Goal: Transaction & Acquisition: Purchase product/service

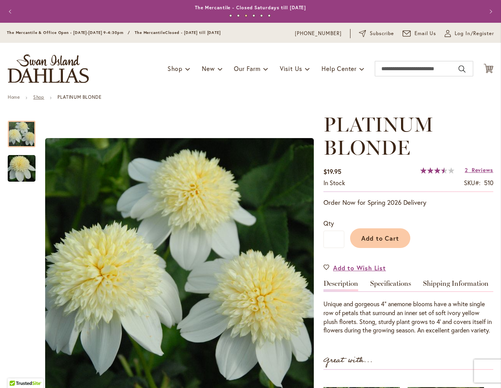
click at [37, 98] on link "Shop" at bounding box center [38, 97] width 11 height 6
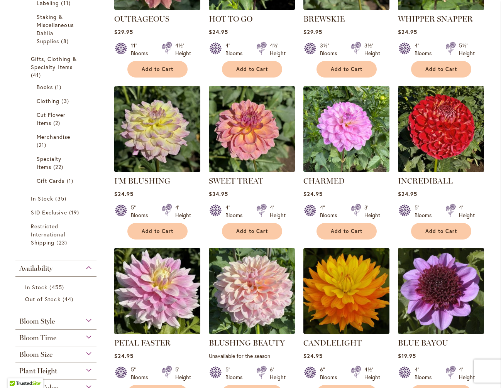
scroll to position [454, 0]
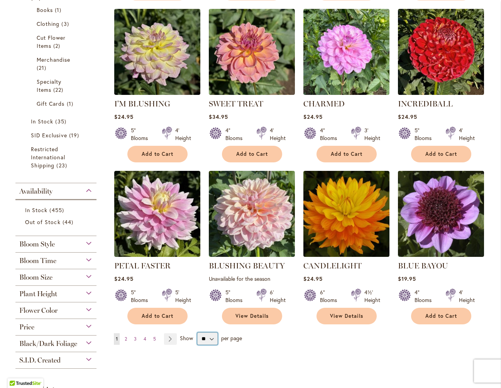
click at [212, 339] on select "** ** ** **" at bounding box center [207, 339] width 20 height 12
select select "**"
click at [197, 333] on select "** ** ** **" at bounding box center [207, 339] width 20 height 12
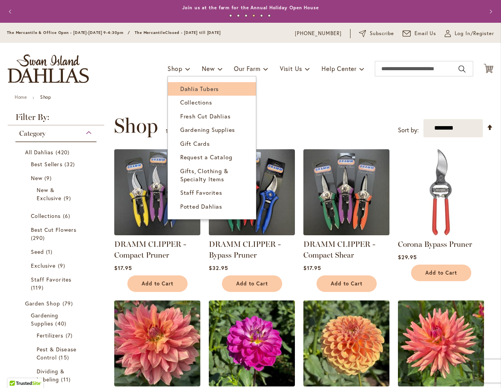
click at [183, 87] on span "Dahlia Tubers" at bounding box center [199, 89] width 39 height 8
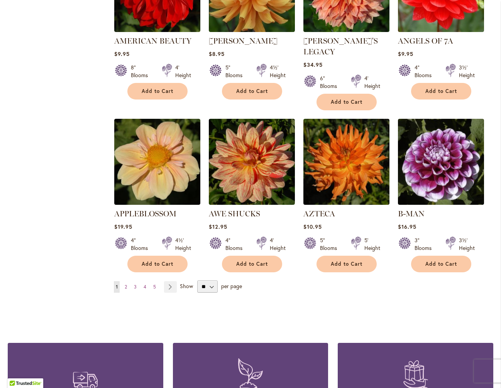
scroll to position [527, 0]
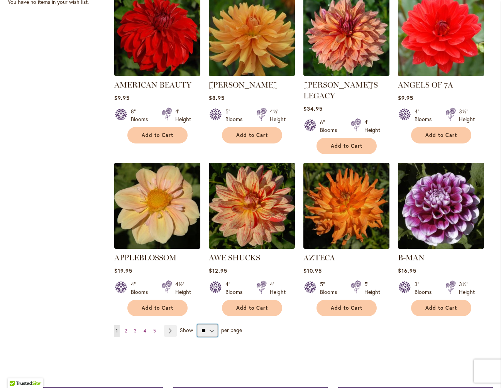
click at [203, 324] on select "** ** ** **" at bounding box center [207, 330] width 20 height 12
select select "**"
click at [197, 324] on select "** ** ** **" at bounding box center [207, 330] width 20 height 12
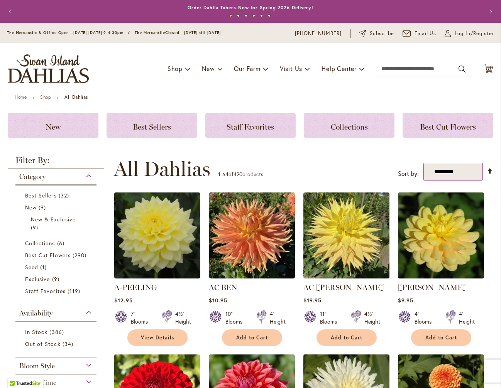
click at [443, 172] on select "**********" at bounding box center [453, 172] width 60 height 18
click at [423, 163] on select "**********" at bounding box center [453, 172] width 60 height 18
click at [439, 172] on select "**********" at bounding box center [453, 172] width 60 height 18
select select "**********"
click at [423, 163] on select "**********" at bounding box center [453, 172] width 60 height 18
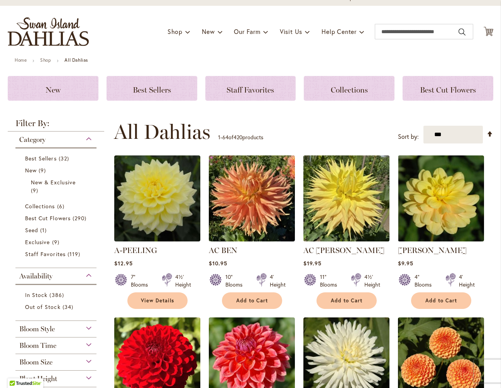
scroll to position [36, 0]
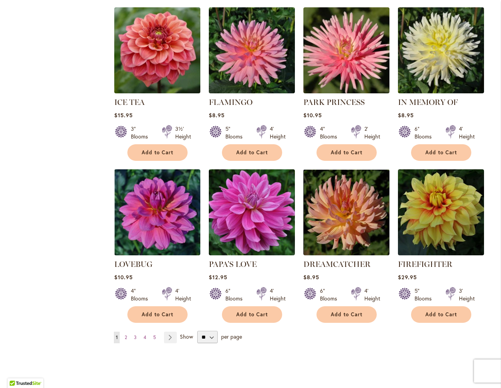
scroll to position [2509, 0]
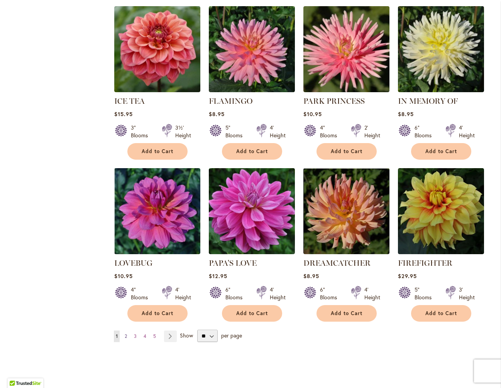
click at [125, 333] on span "2" at bounding box center [126, 336] width 2 height 6
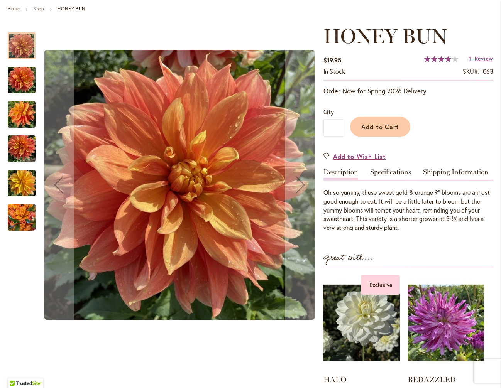
scroll to position [113, 0]
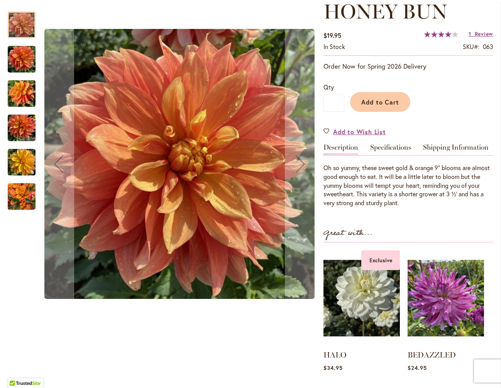
click at [29, 157] on img "Honey Bun" at bounding box center [22, 162] width 28 height 37
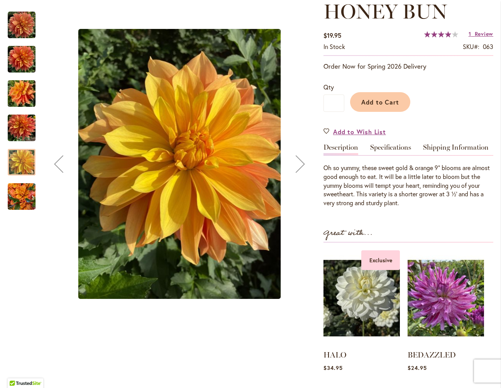
click at [25, 94] on img "Honey Bun" at bounding box center [22, 93] width 28 height 37
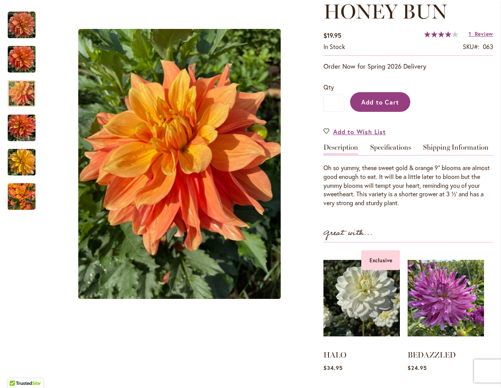
click at [392, 104] on span "Add to Cart" at bounding box center [380, 102] width 38 height 8
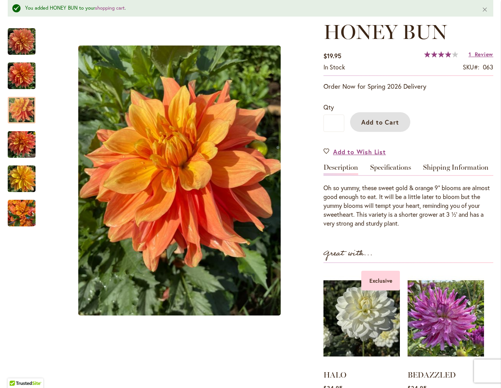
scroll to position [133, 0]
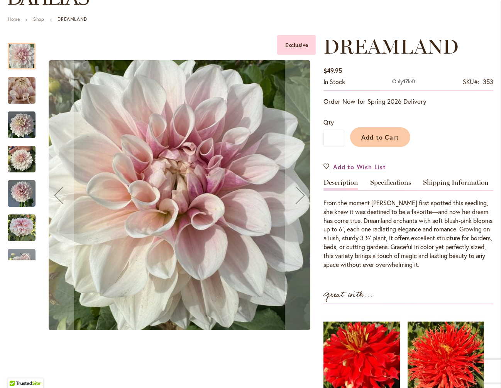
scroll to position [78, 0]
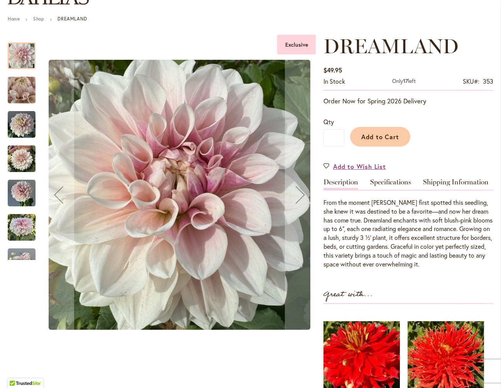
click at [21, 132] on img "DREAMLAND" at bounding box center [22, 125] width 28 height 28
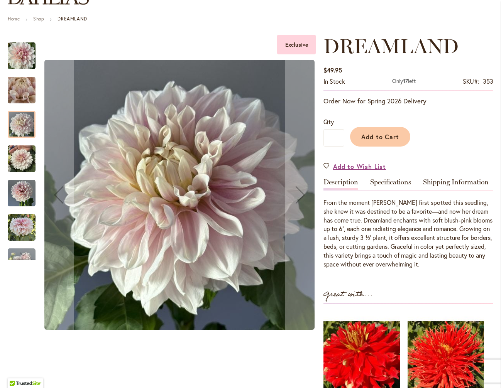
click at [22, 197] on img "DREAMLAND" at bounding box center [22, 193] width 28 height 28
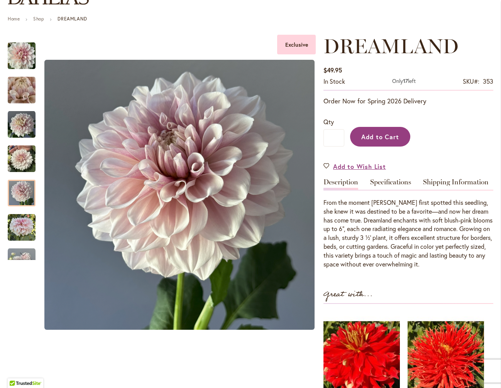
click at [382, 135] on span "Add to Cart" at bounding box center [380, 137] width 38 height 8
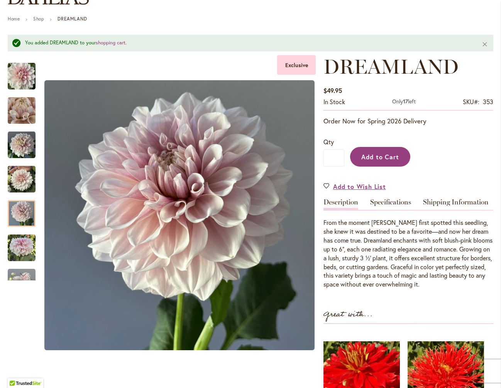
click at [379, 154] on span "Add to Cart" at bounding box center [380, 157] width 38 height 8
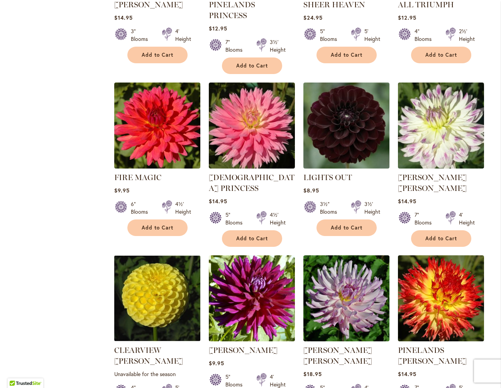
scroll to position [2473, 0]
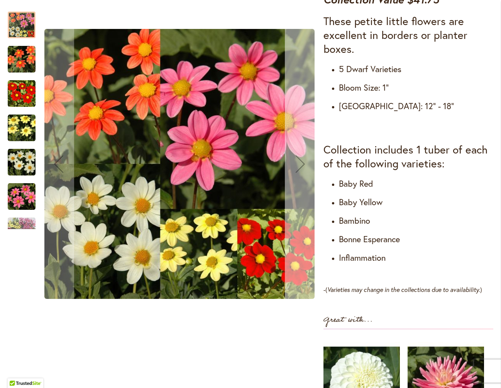
scroll to position [403, 0]
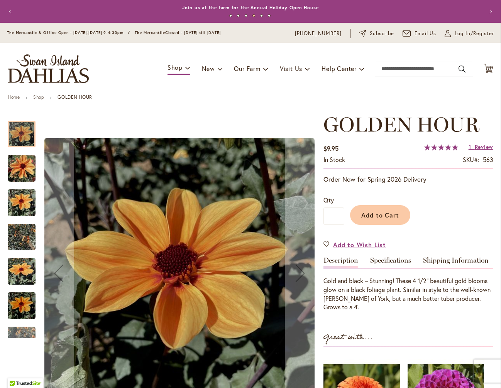
click at [23, 200] on img "Golden Hour" at bounding box center [22, 202] width 28 height 37
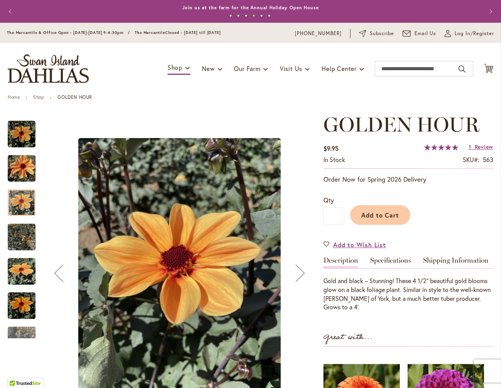
click at [17, 163] on img "Golden Hour" at bounding box center [22, 168] width 28 height 37
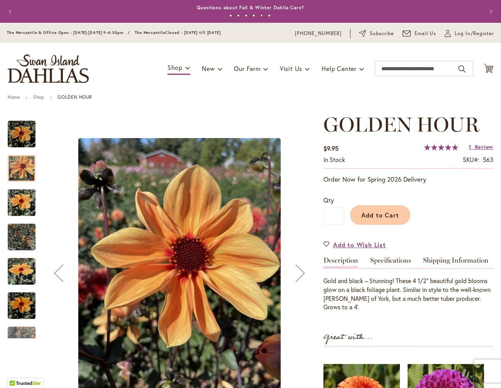
click at [22, 234] on img "Golden Hour" at bounding box center [22, 237] width 28 height 37
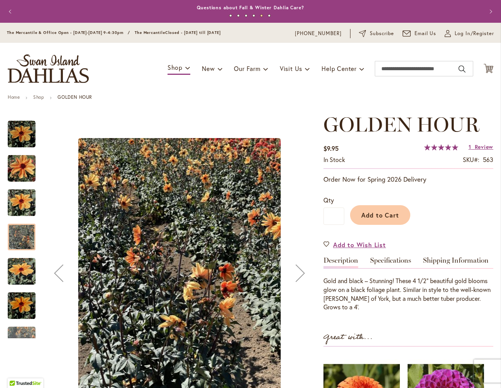
click at [22, 272] on img "Golden Hour" at bounding box center [22, 271] width 28 height 37
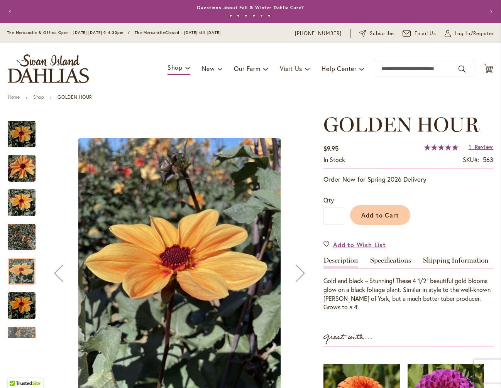
click at [27, 308] on img "Golden Hour" at bounding box center [22, 305] width 28 height 37
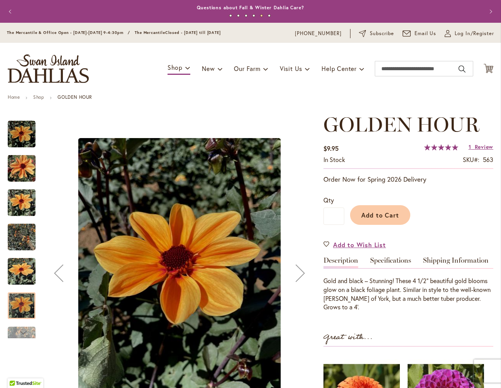
click at [27, 331] on div "Next" at bounding box center [22, 333] width 12 height 12
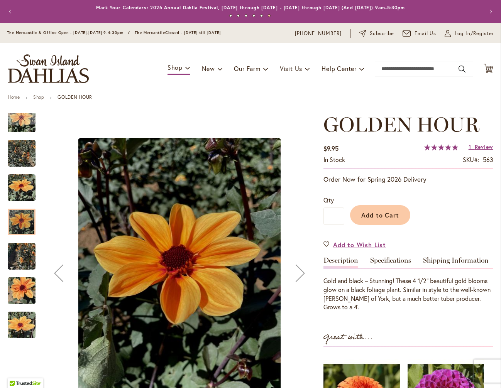
click at [23, 289] on img "Golden Hour" at bounding box center [22, 290] width 28 height 37
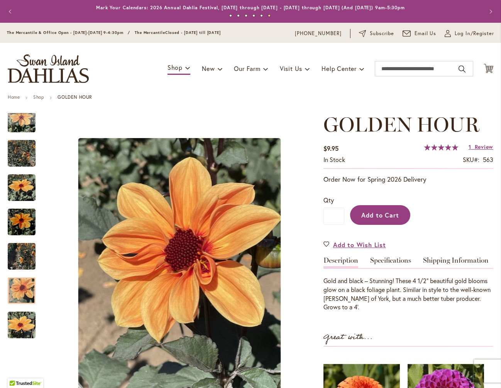
click at [382, 215] on span "Add to Cart" at bounding box center [380, 215] width 38 height 8
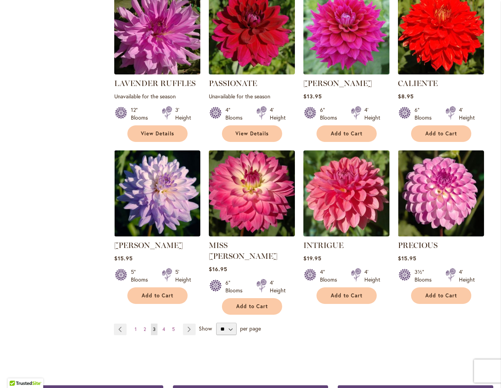
scroll to position [2517, 0]
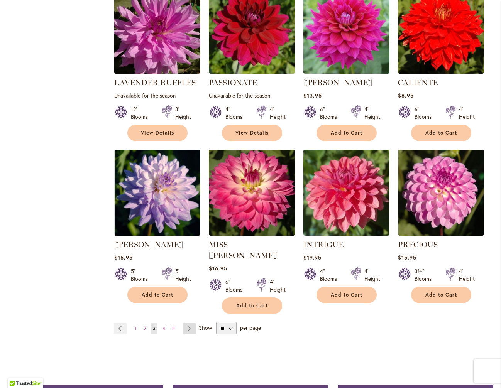
click at [187, 323] on link "Page Next" at bounding box center [189, 329] width 13 height 12
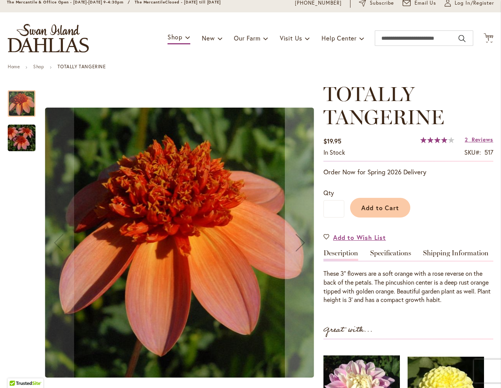
scroll to position [38, 0]
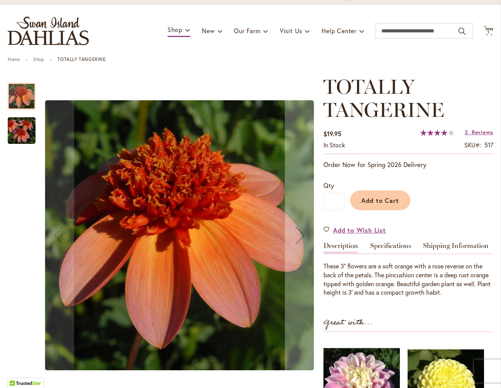
click at [22, 135] on img "TOTALLY TANGERINE" at bounding box center [22, 130] width 56 height 37
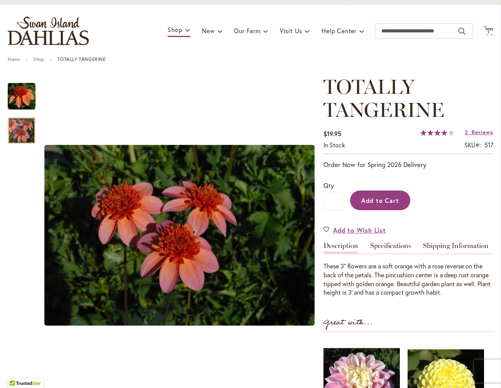
click at [398, 201] on span "Add to Cart" at bounding box center [380, 200] width 38 height 8
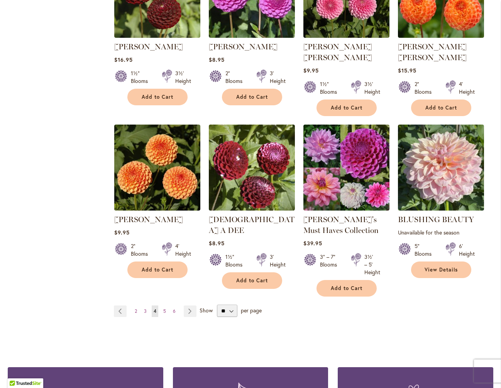
scroll to position [2584, 0]
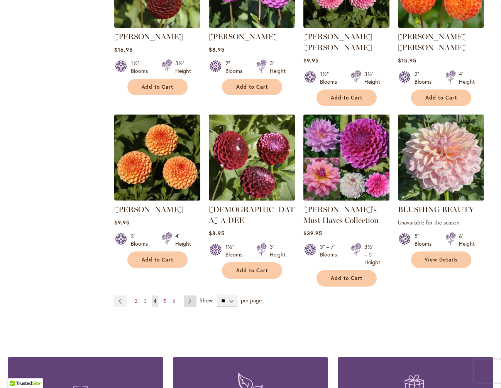
click at [189, 296] on link "Page Next" at bounding box center [190, 302] width 13 height 12
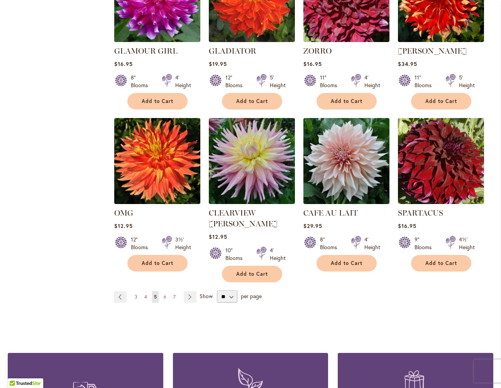
scroll to position [2645, 0]
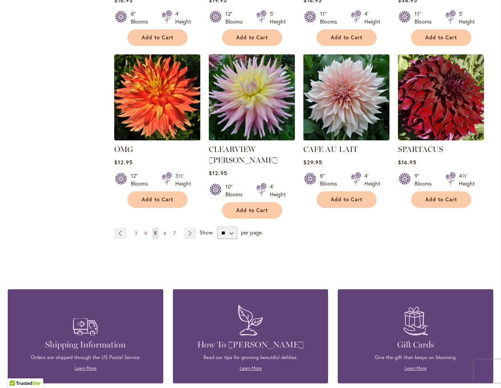
click at [164, 230] on span "6" at bounding box center [165, 233] width 3 height 6
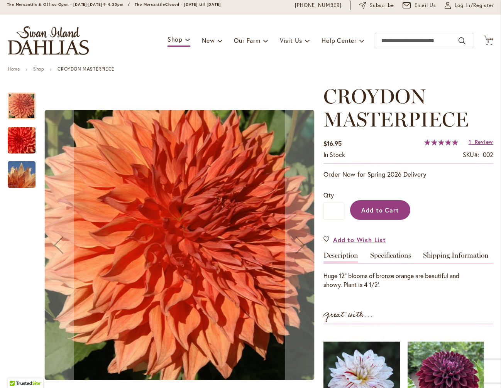
scroll to position [30, 0]
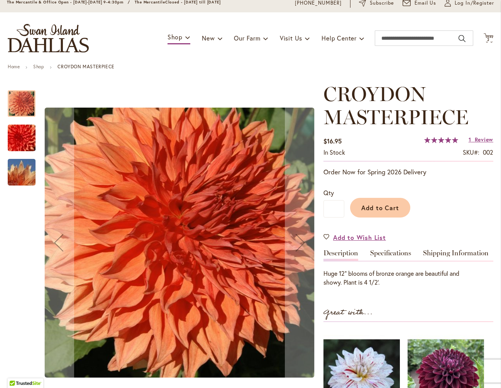
click at [25, 134] on img "CROYDON MASTERPIECE" at bounding box center [22, 138] width 56 height 37
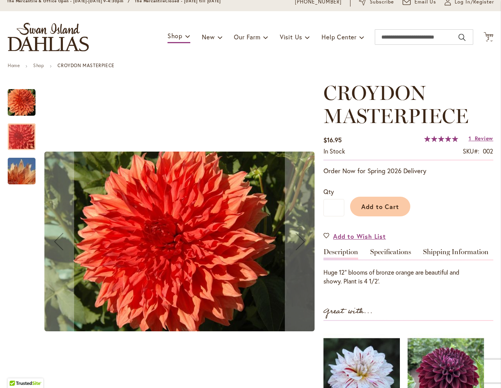
scroll to position [32, 0]
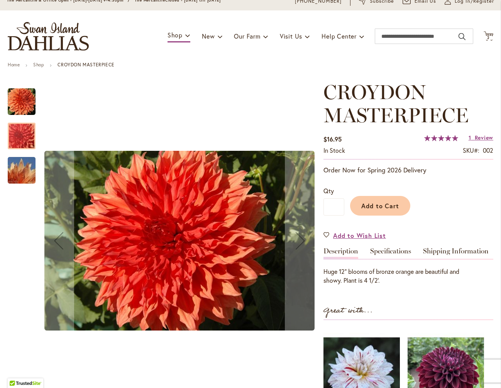
click at [26, 159] on img "CROYDON MASTERPIECE" at bounding box center [22, 170] width 56 height 37
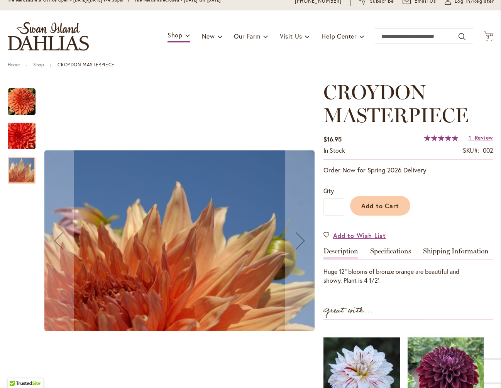
click at [26, 101] on img "CROYDON MASTERPIECE" at bounding box center [22, 102] width 28 height 28
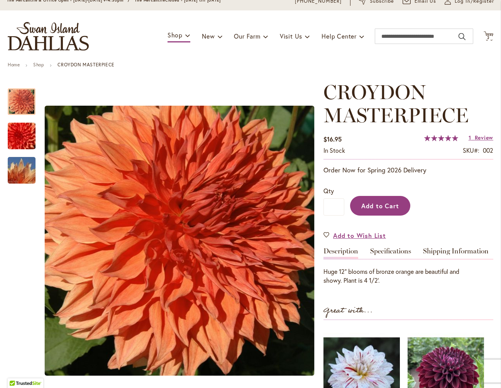
click at [396, 210] on button "Add to Cart" at bounding box center [380, 206] width 60 height 20
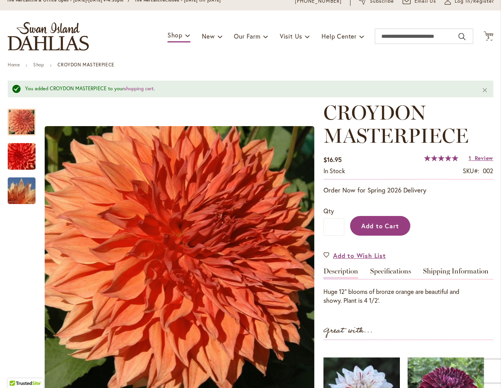
click at [380, 226] on span "Add to Cart" at bounding box center [380, 226] width 38 height 8
click at [379, 223] on span "Add to Cart" at bounding box center [380, 226] width 38 height 8
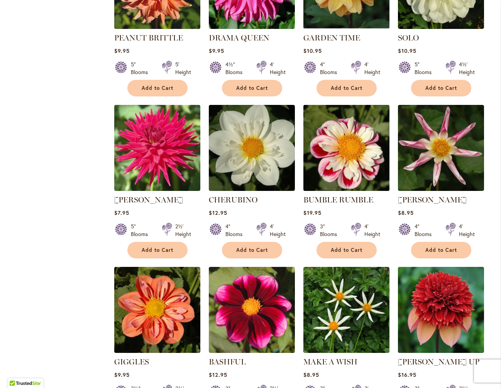
scroll to position [2445, 0]
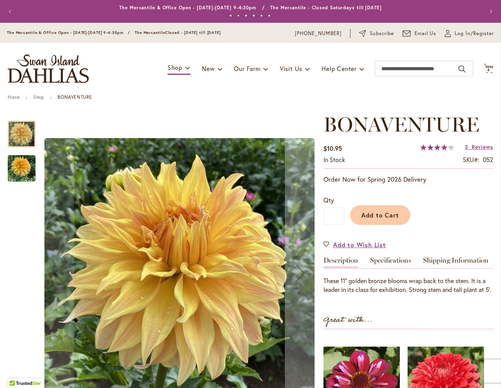
click at [24, 173] on img "Bonaventure" at bounding box center [22, 168] width 28 height 37
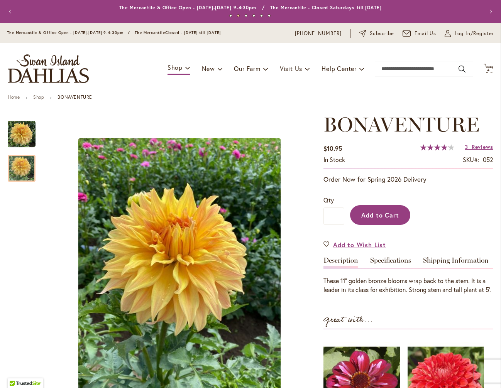
click at [388, 216] on span "Add to Cart" at bounding box center [380, 215] width 38 height 8
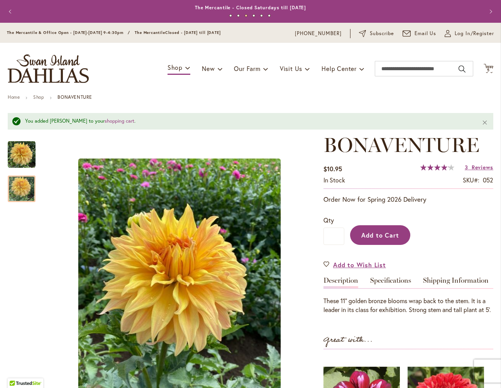
click at [388, 239] on span "Add to Cart" at bounding box center [380, 235] width 38 height 8
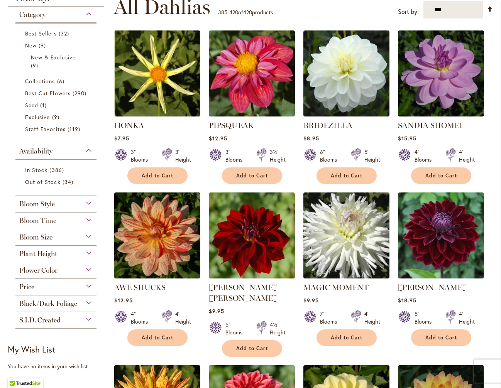
scroll to position [163, 0]
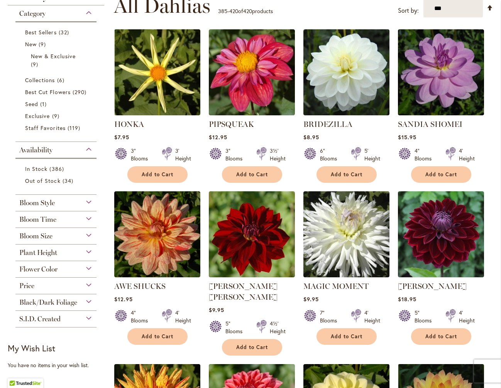
click at [67, 240] on div "Bloom Size" at bounding box center [55, 234] width 81 height 12
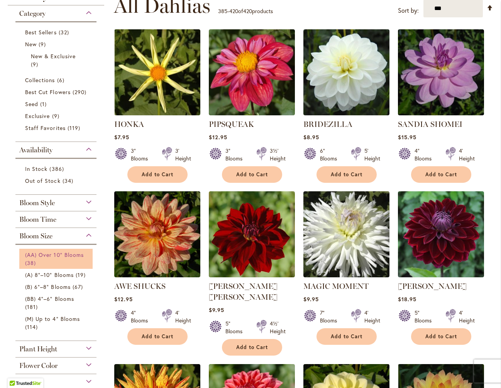
scroll to position [182, 0]
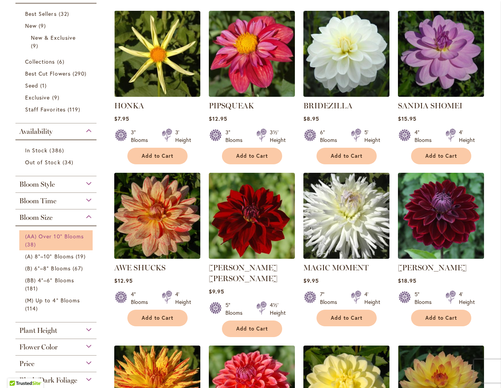
click at [45, 240] on span "(AA) Over 10" Blooms" at bounding box center [54, 236] width 59 height 7
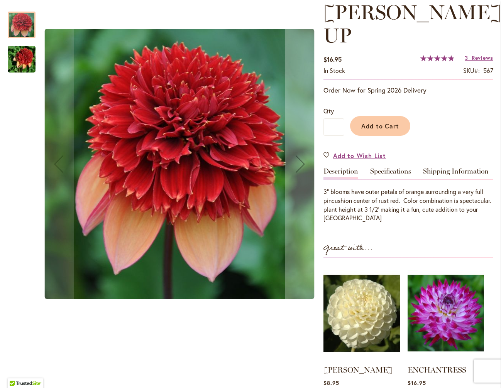
scroll to position [114, 0]
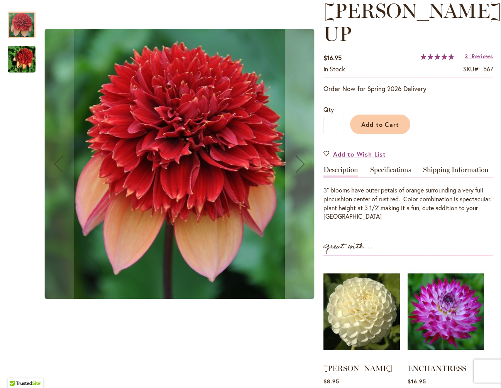
click at [27, 64] on img "GITTY UP" at bounding box center [22, 59] width 56 height 37
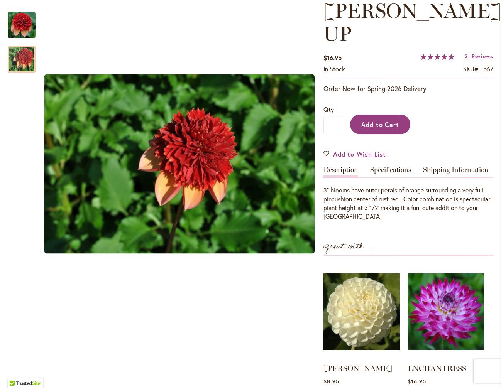
click at [380, 120] on span "Add to Cart" at bounding box center [380, 124] width 38 height 8
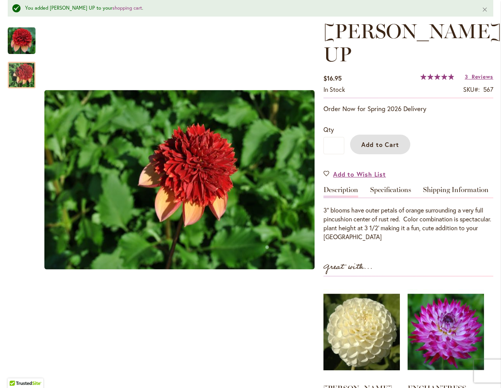
scroll to position [134, 0]
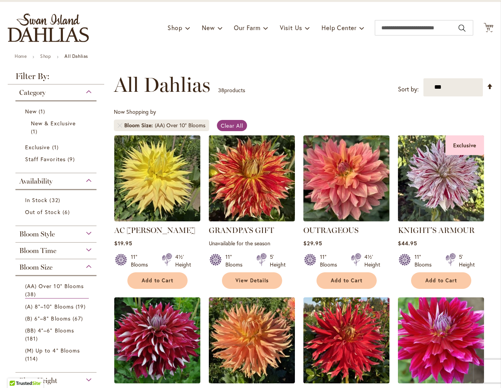
scroll to position [120, 0]
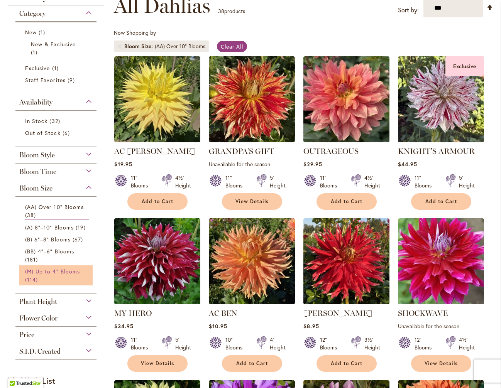
click at [49, 274] on span "(M) Up to 4" Blooms" at bounding box center [52, 271] width 55 height 7
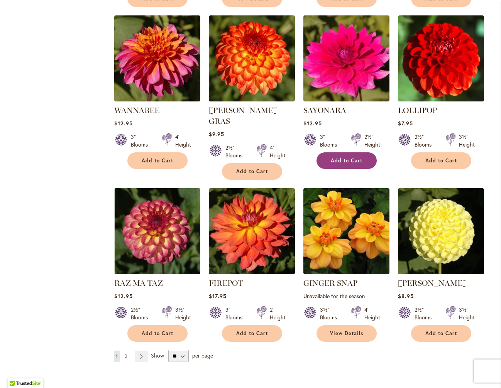
scroll to position [2481, 0]
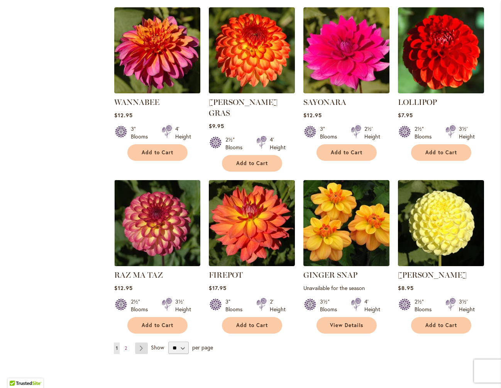
click at [143, 343] on link "Page Next" at bounding box center [141, 349] width 13 height 12
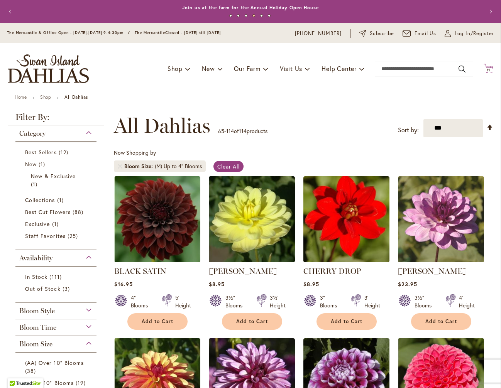
click at [486, 67] on icon at bounding box center [488, 68] width 10 height 9
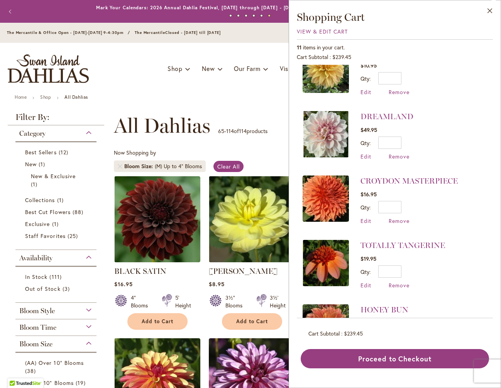
scroll to position [200, 0]
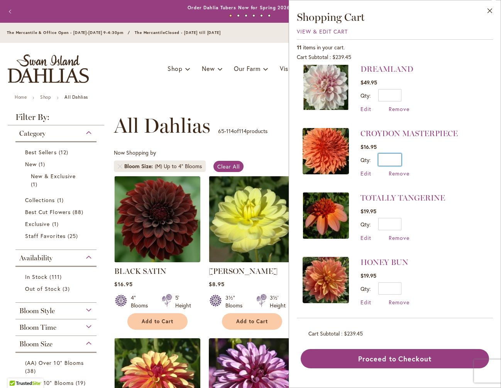
drag, startPoint x: 395, startPoint y: 159, endPoint x: 401, endPoint y: 159, distance: 6.6
click at [401, 159] on div "Qty * Update" at bounding box center [408, 160] width 97 height 12
click at [337, 289] on img at bounding box center [325, 280] width 46 height 46
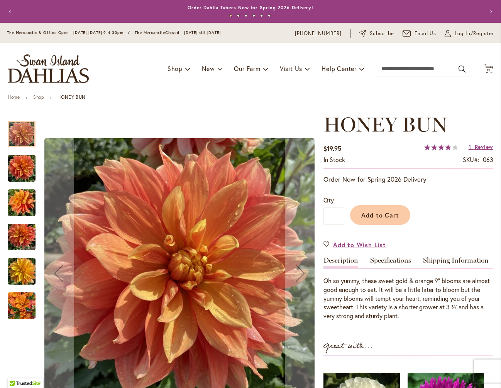
click at [17, 269] on img "Honey Bun" at bounding box center [22, 271] width 28 height 37
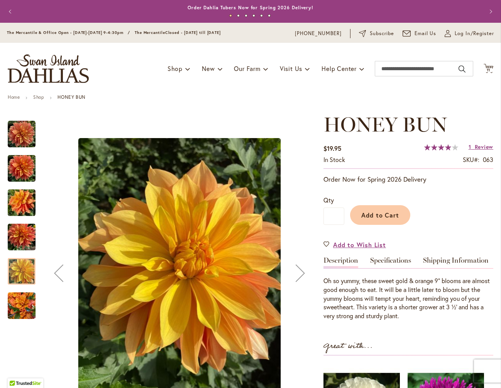
click at [22, 200] on img "Honey Bun" at bounding box center [22, 202] width 28 height 37
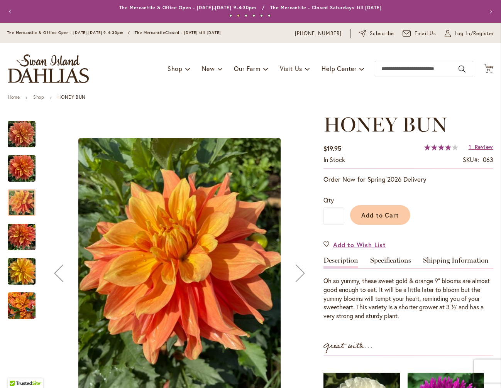
click at [24, 166] on img "Honey Bun" at bounding box center [22, 168] width 28 height 37
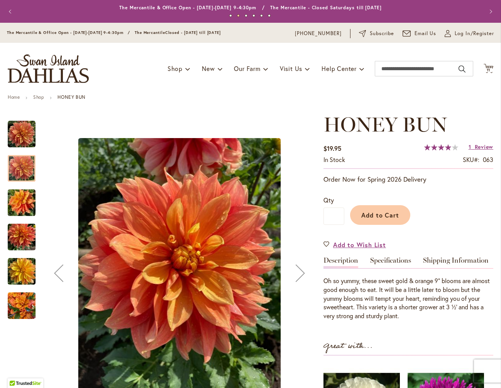
click at [23, 303] on img "Honey Bun" at bounding box center [22, 305] width 28 height 37
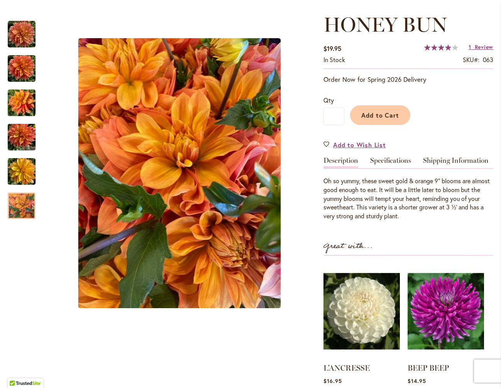
scroll to position [103, 0]
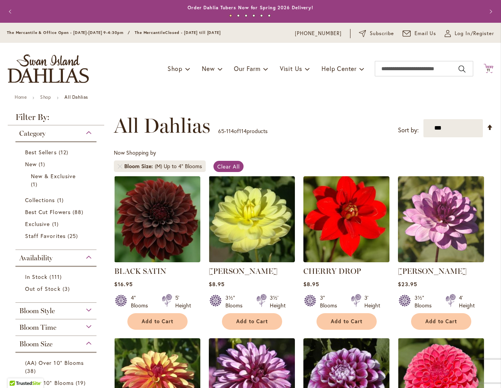
click at [486, 65] on icon "Cart .cls-1 { fill: #231f20; }" at bounding box center [488, 69] width 10 height 10
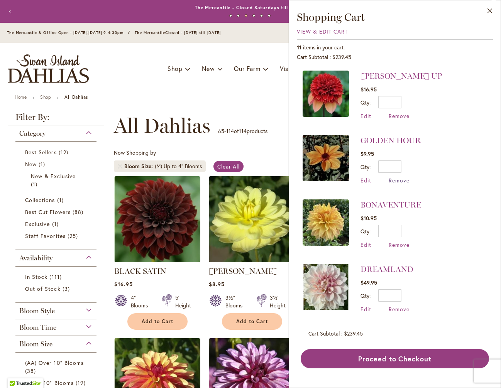
click at [404, 180] on span "Remove" at bounding box center [399, 180] width 21 height 7
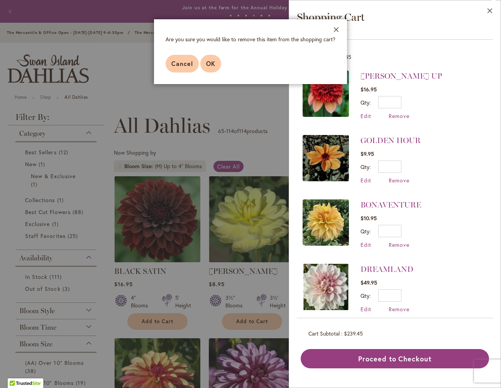
click at [208, 59] on button "OK" at bounding box center [210, 64] width 21 height 18
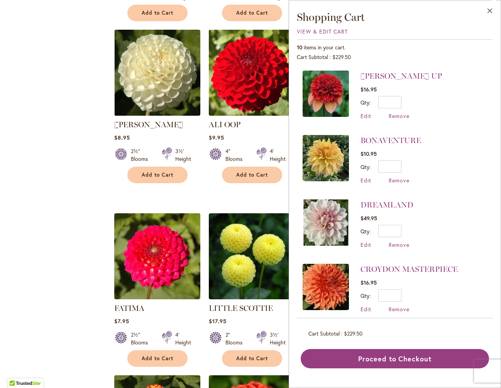
scroll to position [1141, 0]
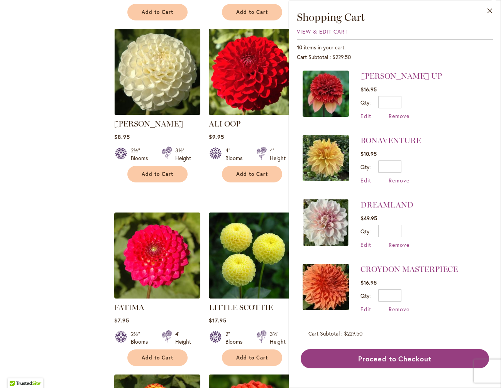
click at [328, 95] on img at bounding box center [325, 94] width 46 height 46
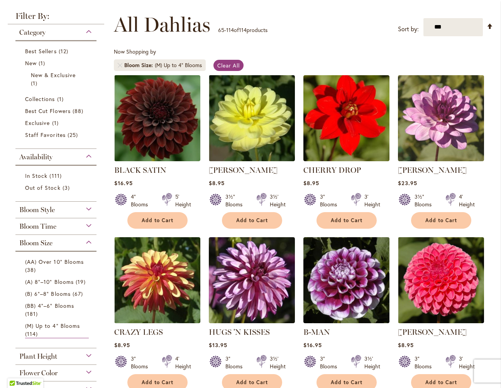
click at [63, 207] on div "Bloom Style" at bounding box center [55, 208] width 81 height 12
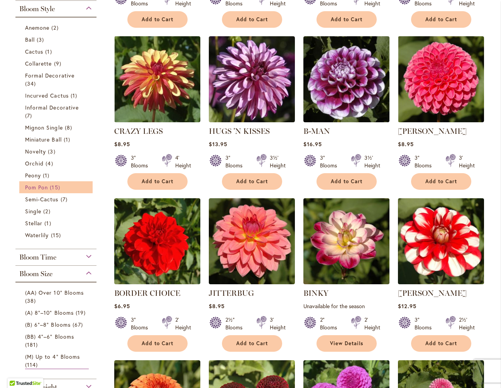
click at [52, 186] on span "15 items" at bounding box center [56, 187] width 12 height 8
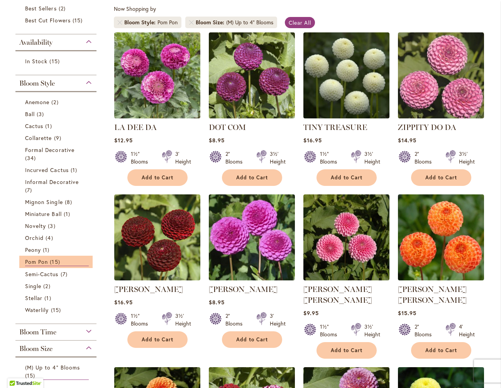
scroll to position [211, 0]
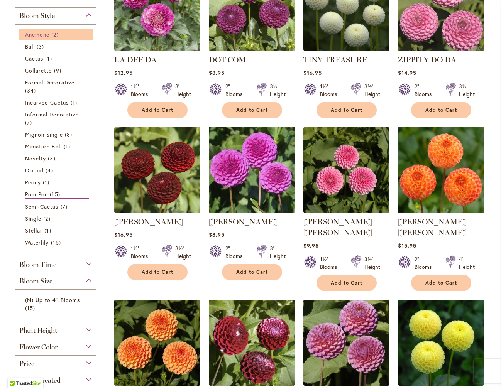
click at [34, 31] on span "Anemone" at bounding box center [37, 34] width 24 height 7
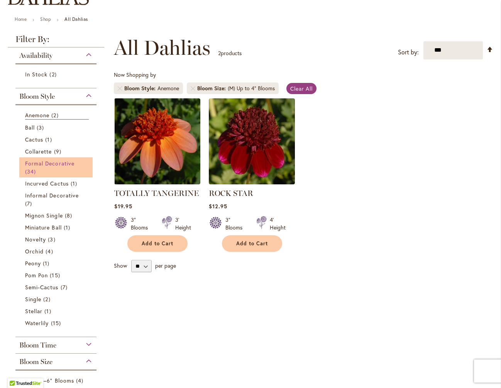
scroll to position [94, 0]
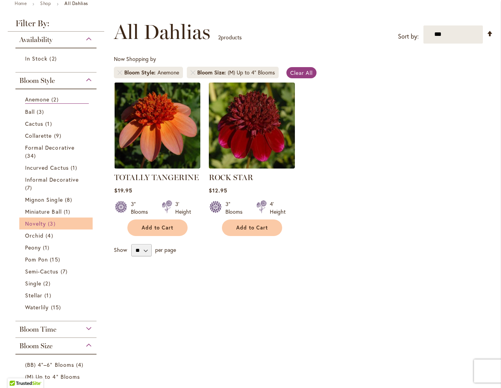
click at [46, 222] on link "Novelty 3 items" at bounding box center [57, 224] width 64 height 8
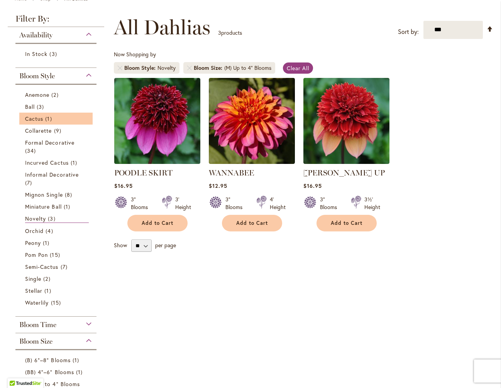
scroll to position [113, 0]
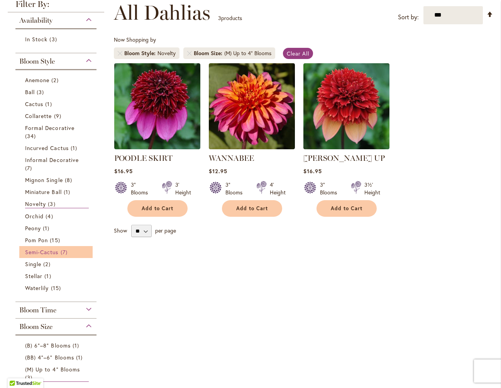
click at [54, 252] on span "Semi-Cactus" at bounding box center [42, 251] width 34 height 7
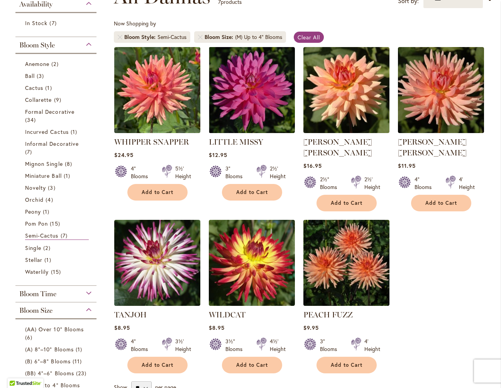
scroll to position [130, 0]
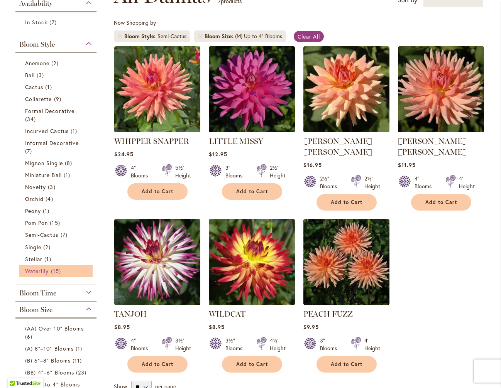
click at [57, 271] on span "15 items" at bounding box center [57, 271] width 12 height 8
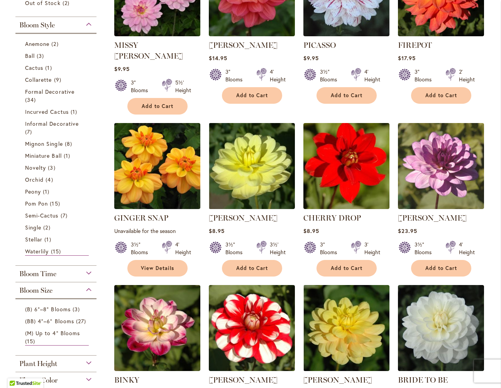
scroll to position [214, 0]
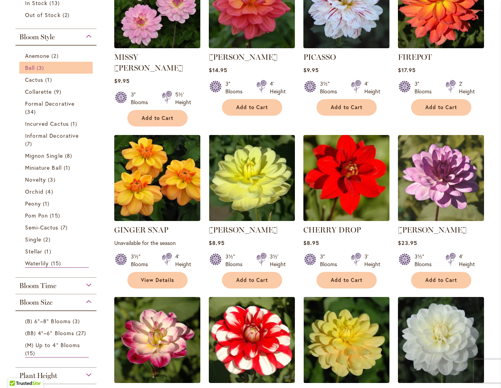
click at [33, 68] on span "Ball" at bounding box center [30, 67] width 10 height 7
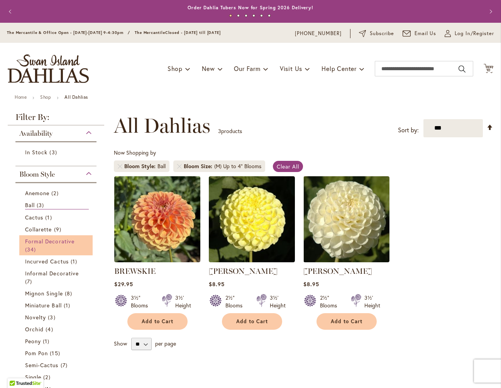
click at [49, 242] on span "Formal Decorative" at bounding box center [49, 241] width 49 height 7
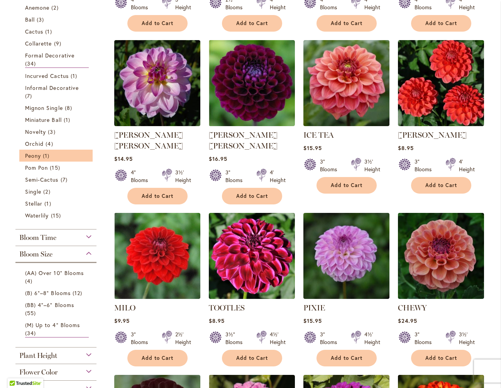
scroll to position [400, 0]
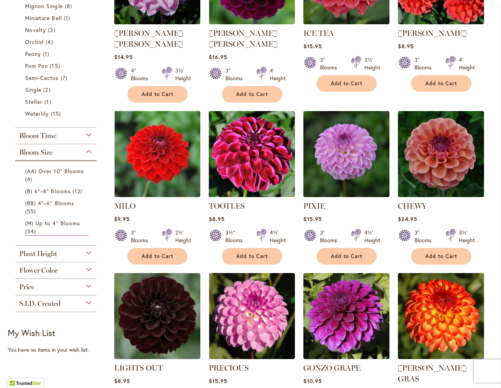
click at [57, 266] on span "Flower Color" at bounding box center [38, 270] width 38 height 8
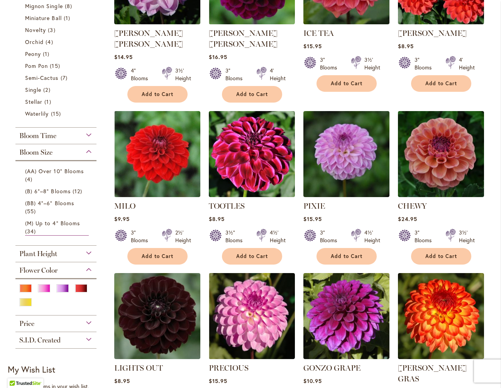
scroll to position [409, 0]
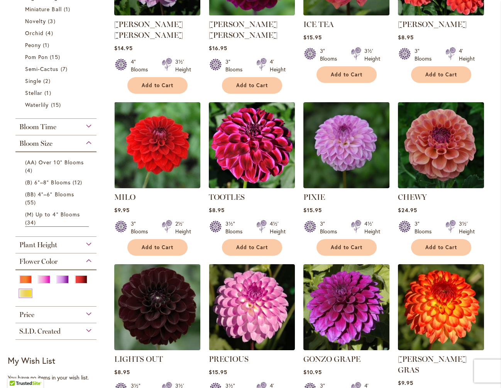
click at [25, 289] on div "Yellow" at bounding box center [25, 293] width 12 height 8
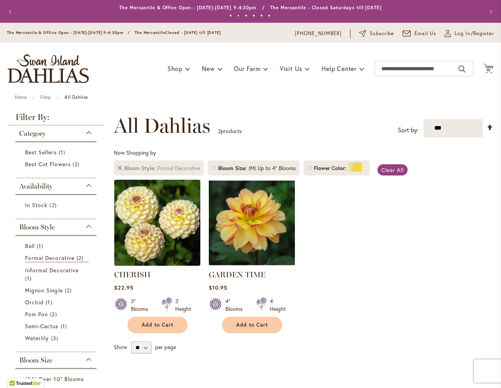
click at [120, 166] on link "Remove Bloom Style Formal Decorative" at bounding box center [120, 168] width 5 height 5
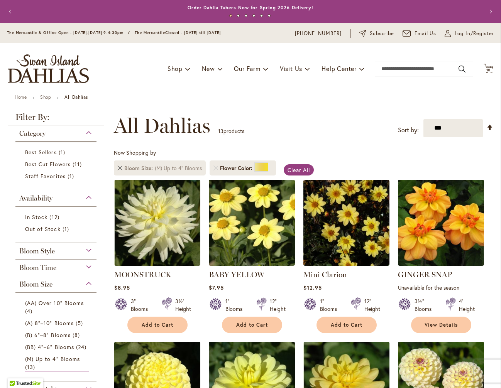
click at [120, 166] on link at bounding box center [120, 168] width 5 height 5
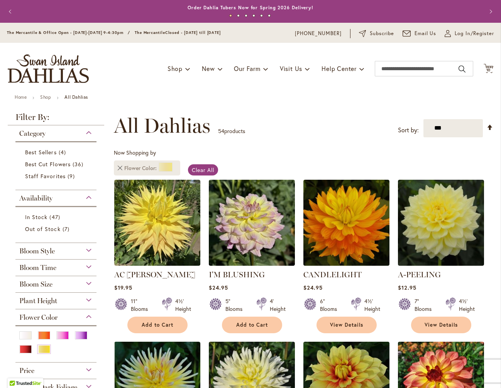
click at [119, 167] on link "Remove Flower Color Yellow" at bounding box center [120, 168] width 5 height 5
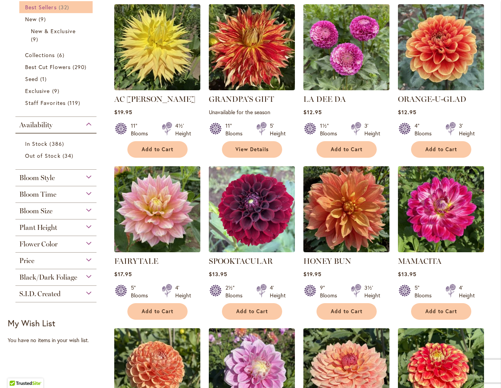
scroll to position [203, 0]
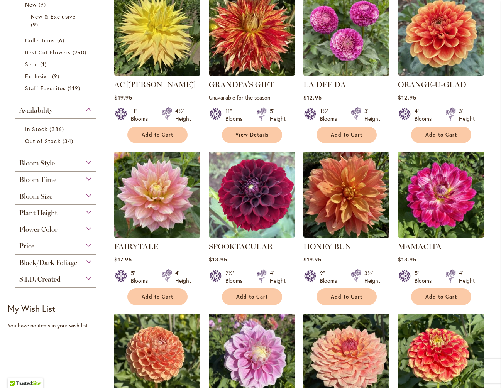
click at [45, 234] on span "Flower Color" at bounding box center [38, 229] width 38 height 8
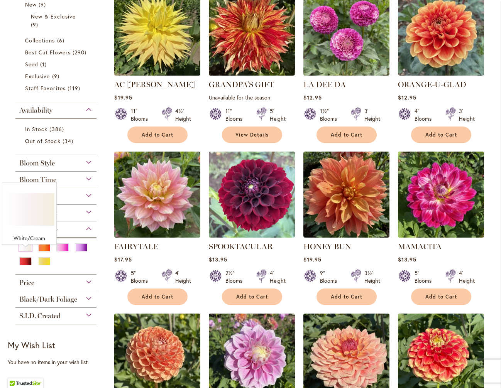
click at [27, 252] on div "White/Cream" at bounding box center [25, 247] width 12 height 8
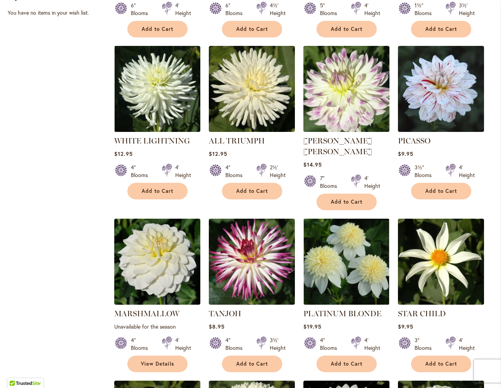
scroll to position [479, 0]
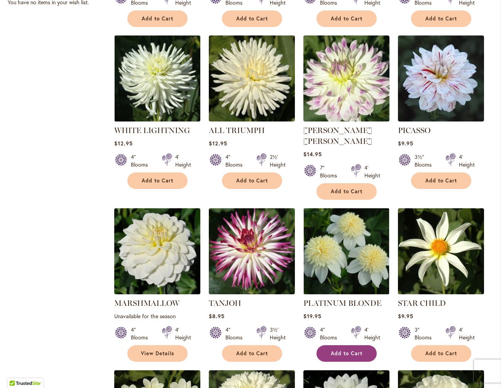
click at [348, 350] on span "Add to Cart" at bounding box center [347, 353] width 32 height 7
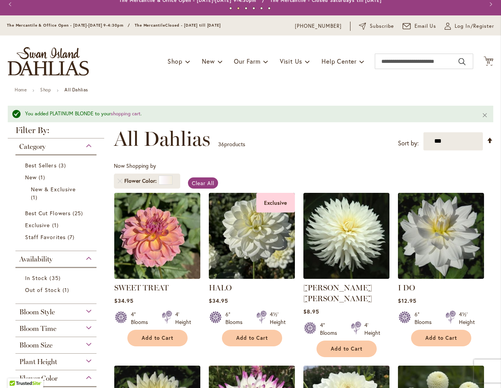
scroll to position [0, 0]
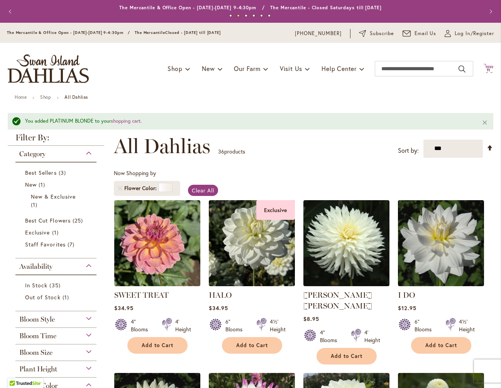
click at [488, 68] on span "11" at bounding box center [489, 70] width 4 height 5
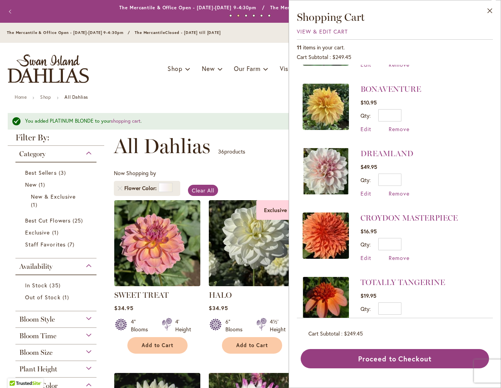
scroll to position [100, 0]
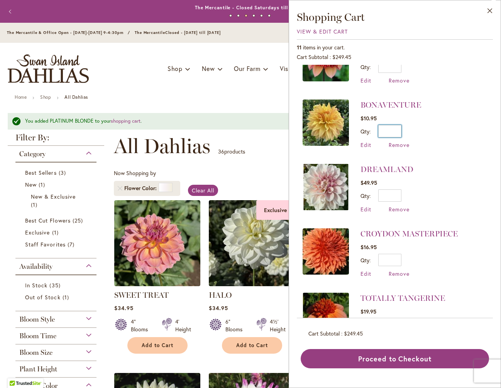
drag, startPoint x: 394, startPoint y: 130, endPoint x: 403, endPoint y: 131, distance: 9.3
click at [403, 131] on div "Qty * Update" at bounding box center [390, 131] width 61 height 12
click at [455, 125] on li "BONAVENTURE $10.95 Qty * Update Edit Remove" at bounding box center [394, 124] width 184 height 64
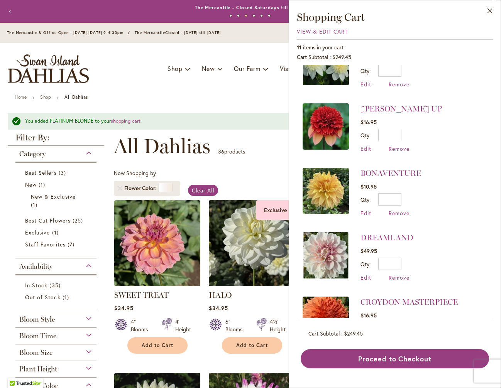
scroll to position [0, 0]
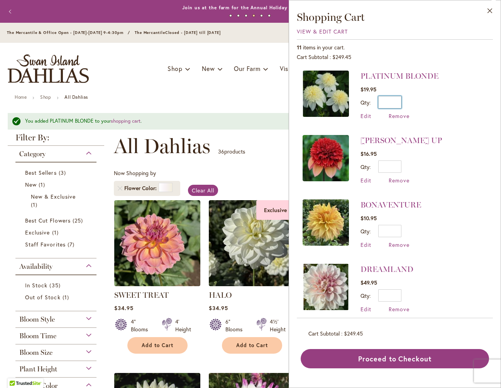
drag, startPoint x: 390, startPoint y: 101, endPoint x: 399, endPoint y: 101, distance: 8.1
click at [399, 101] on input "*" at bounding box center [389, 102] width 23 height 12
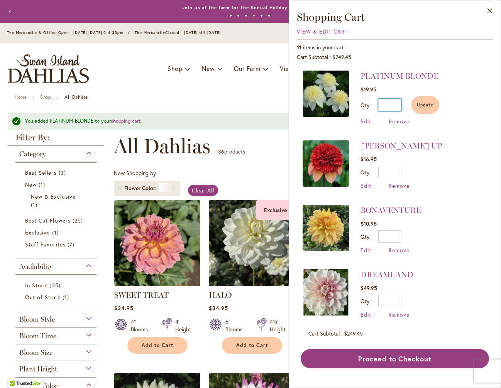
type input "*"
click at [450, 170] on li "GITTY UP $16.95 Qty * Update Edit Remove" at bounding box center [394, 165] width 184 height 64
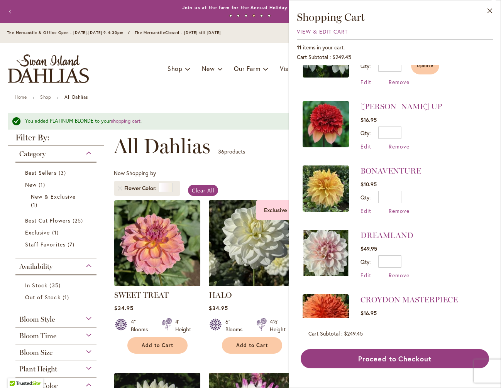
scroll to position [54, 0]
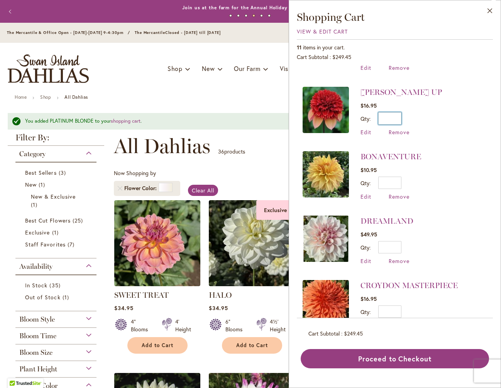
drag, startPoint x: 385, startPoint y: 117, endPoint x: 402, endPoint y: 118, distance: 16.7
click at [402, 118] on div "Qty * Update" at bounding box center [400, 118] width 81 height 12
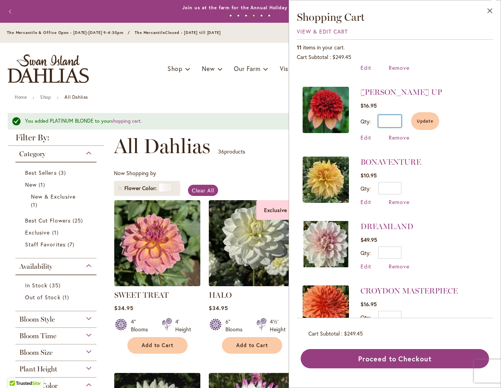
type input "*"
click at [469, 183] on li "BONAVENTURE $10.95 Qty * Update Edit Remove" at bounding box center [394, 181] width 184 height 64
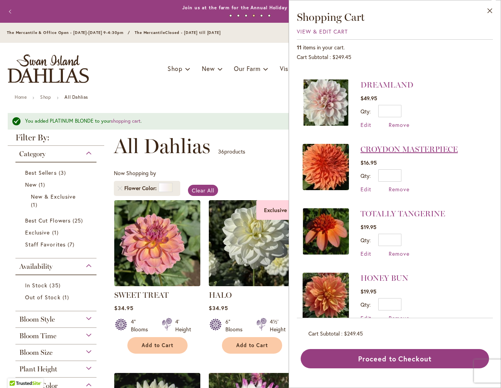
scroll to position [211, 0]
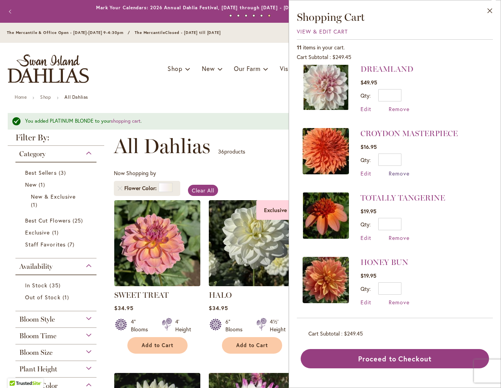
click at [397, 172] on span "Remove" at bounding box center [399, 173] width 21 height 7
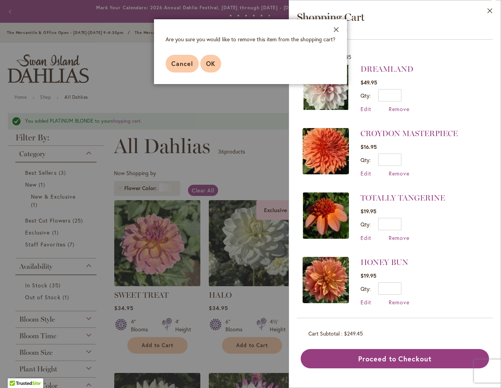
click at [213, 68] on button "OK" at bounding box center [210, 64] width 21 height 18
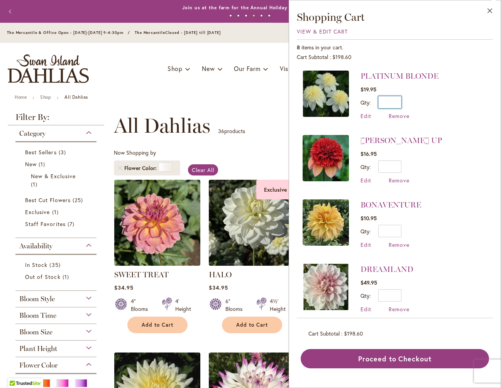
drag, startPoint x: 391, startPoint y: 103, endPoint x: 407, endPoint y: 103, distance: 16.6
click at [407, 103] on div "Qty * Update" at bounding box center [399, 102] width 78 height 12
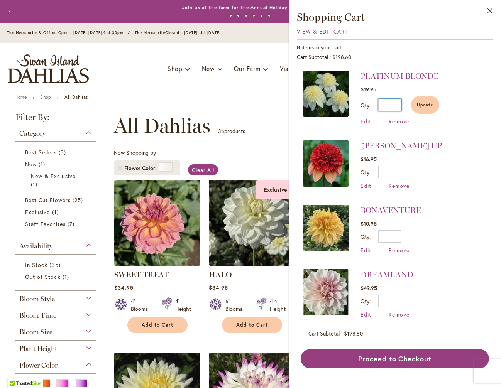
type input "*"
click at [460, 159] on li "GITTY UP $16.95 Qty * Update Edit Remove" at bounding box center [394, 165] width 184 height 64
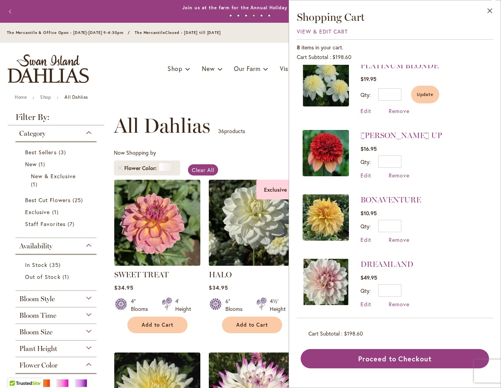
scroll to position [5, 0]
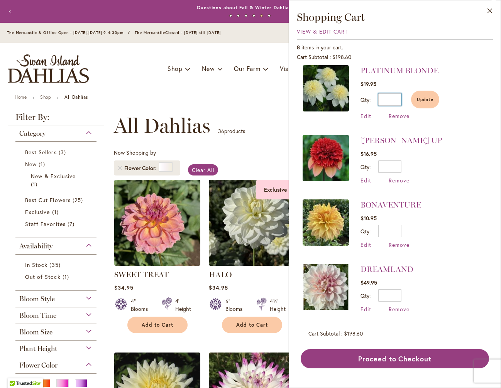
drag, startPoint x: 393, startPoint y: 99, endPoint x: 402, endPoint y: 100, distance: 9.7
click at [402, 100] on div "Qty * Update" at bounding box center [399, 100] width 79 height 18
click at [463, 203] on li "BONAVENTURE $10.95 Qty * Update Edit Remove" at bounding box center [394, 224] width 184 height 64
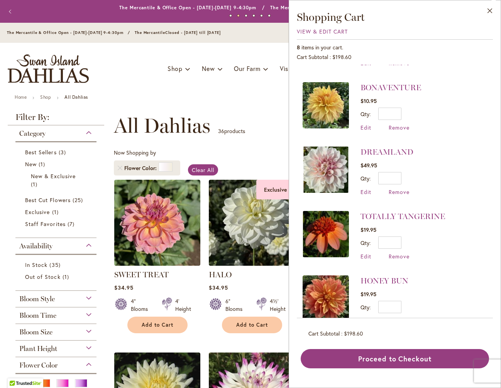
scroll to position [142, 0]
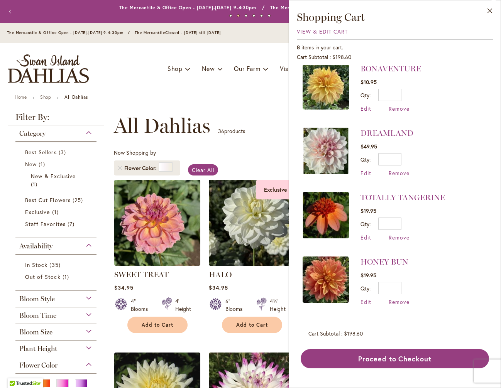
click at [226, 118] on div "**********" at bounding box center [303, 125] width 379 height 23
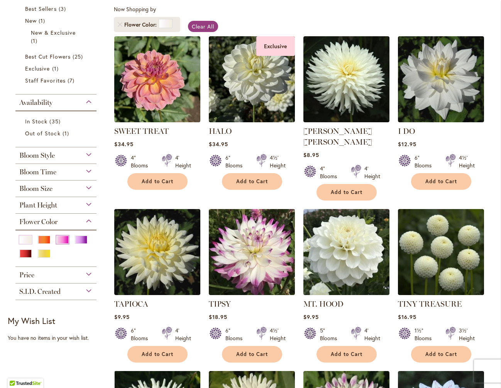
scroll to position [147, 0]
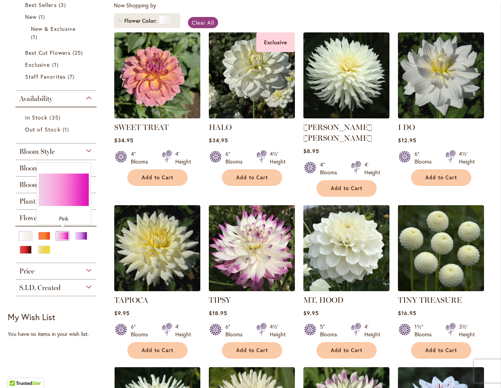
click at [61, 236] on div "Pink" at bounding box center [62, 236] width 12 height 8
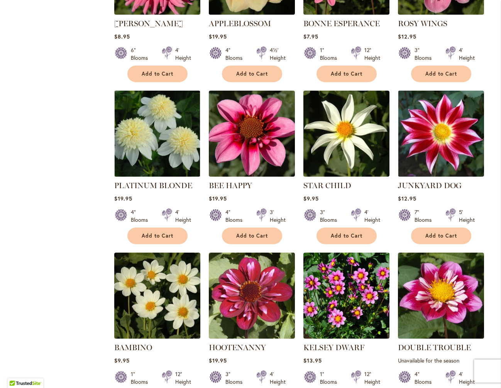
scroll to position [2474, 0]
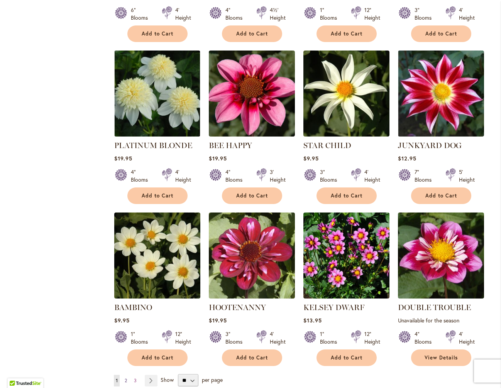
click at [127, 375] on link "Page 2" at bounding box center [126, 381] width 6 height 12
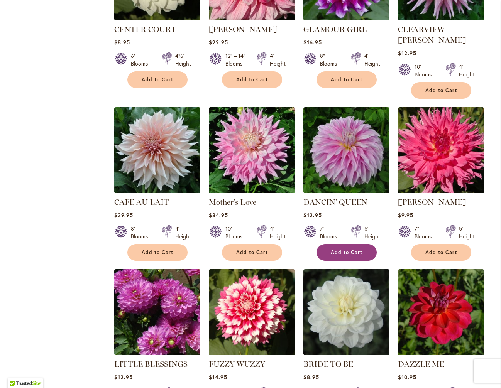
scroll to position [2421, 0]
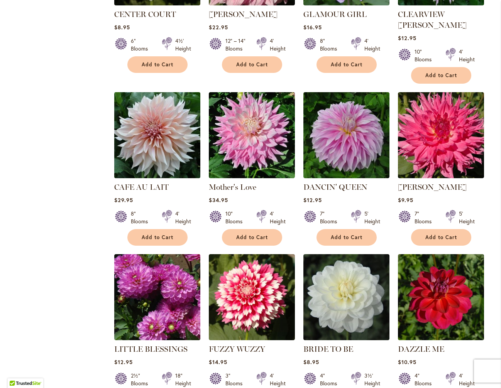
click at [152, 90] on img at bounding box center [157, 135] width 90 height 90
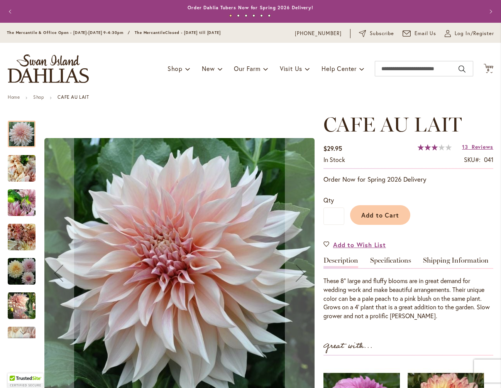
click at [29, 241] on img "Café Au Lait" at bounding box center [22, 237] width 28 height 28
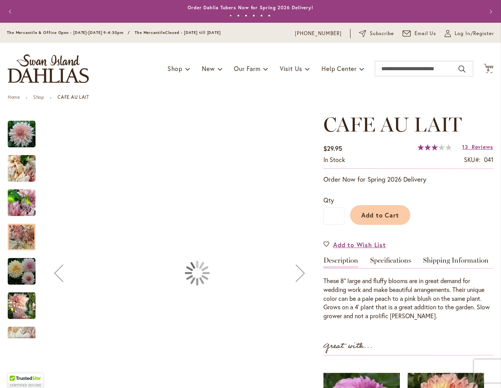
click at [25, 271] on img "Café Au Lait" at bounding box center [22, 272] width 28 height 28
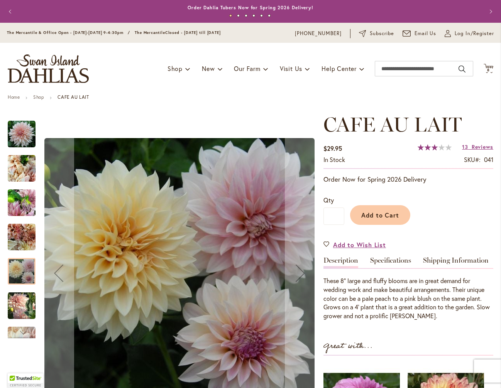
click at [19, 197] on img "Café Au Lait" at bounding box center [22, 202] width 28 height 37
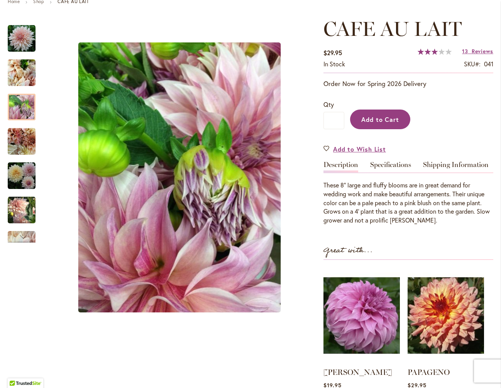
scroll to position [98, 0]
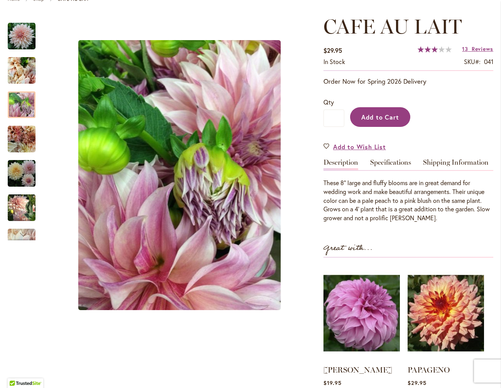
click at [380, 115] on span "Add to Cart" at bounding box center [380, 117] width 38 height 8
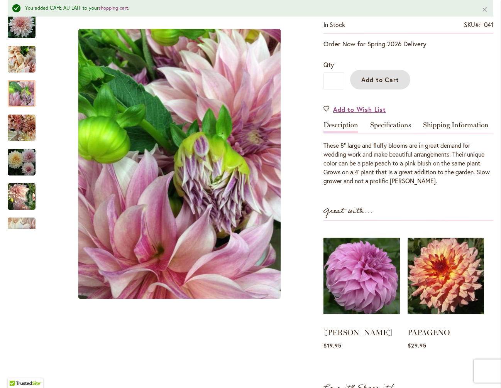
scroll to position [0, 0]
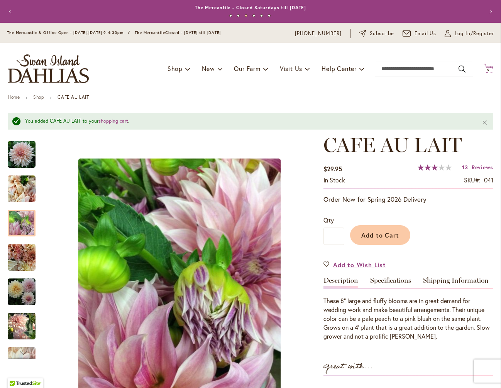
click at [490, 66] on icon at bounding box center [488, 68] width 10 height 9
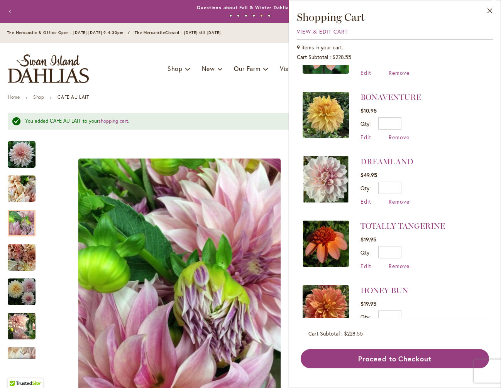
scroll to position [200, 0]
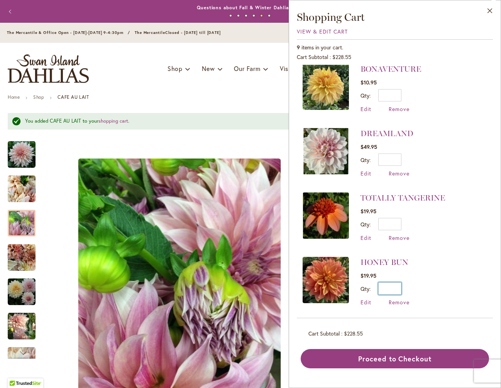
drag, startPoint x: 392, startPoint y: 287, endPoint x: 402, endPoint y: 286, distance: 10.1
click at [402, 286] on div "Qty * Update" at bounding box center [384, 288] width 49 height 12
drag, startPoint x: 391, startPoint y: 224, endPoint x: 401, endPoint y: 224, distance: 10.0
click at [401, 224] on div "Qty * Update" at bounding box center [402, 224] width 84 height 12
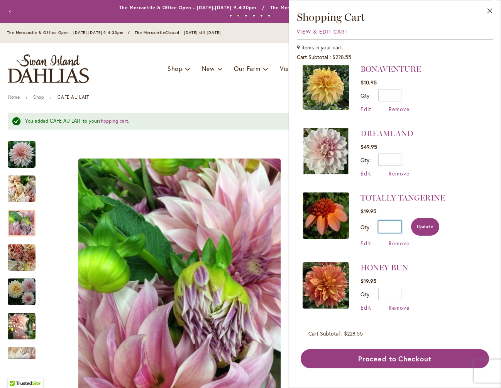
type input "*"
click at [422, 229] on button "Update" at bounding box center [425, 227] width 28 height 18
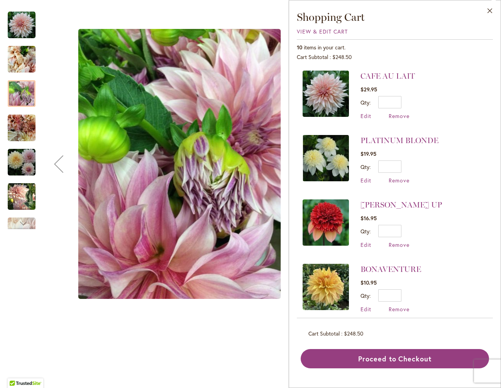
scroll to position [117, 0]
drag, startPoint x: 20, startPoint y: 227, endPoint x: 20, endPoint y: 219, distance: 7.7
click at [21, 225] on div "Next" at bounding box center [22, 224] width 12 height 12
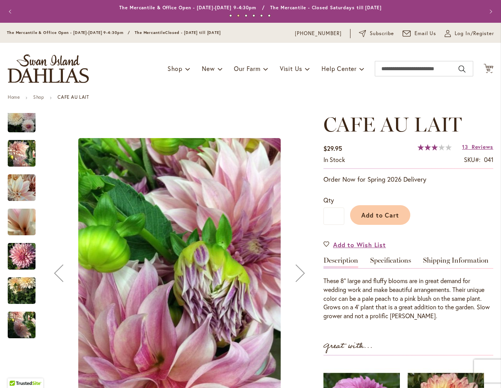
click at [22, 255] on img "Café Au Lait" at bounding box center [22, 256] width 28 height 37
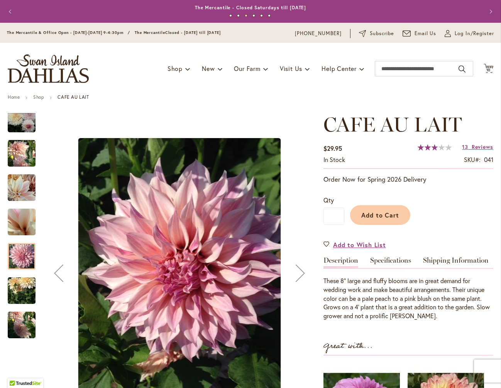
click at [24, 286] on img "Café Au Lait" at bounding box center [22, 290] width 28 height 37
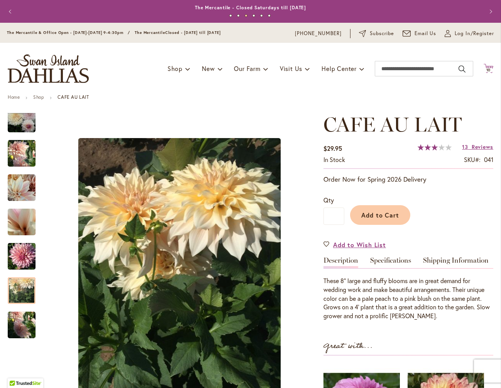
click at [487, 69] on span "10" at bounding box center [488, 70] width 5 height 5
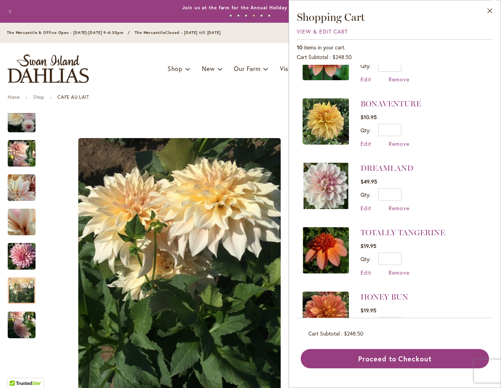
scroll to position [200, 0]
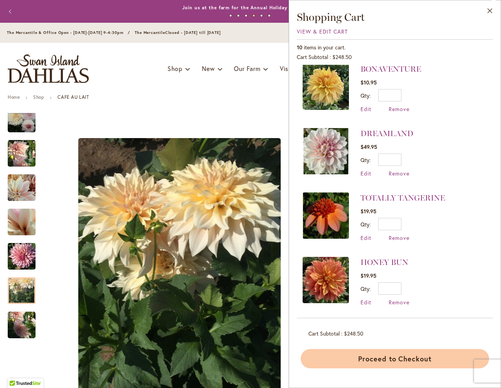
click at [400, 359] on button "Proceed to Checkout" at bounding box center [395, 358] width 188 height 19
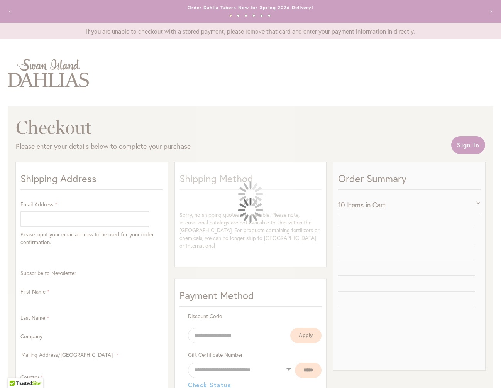
select select "**"
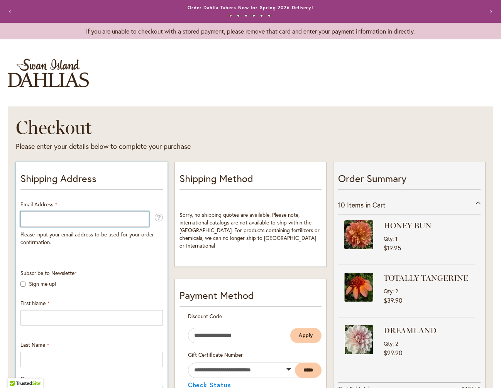
click at [85, 226] on input "Email Address" at bounding box center [84, 218] width 128 height 15
type input "**********"
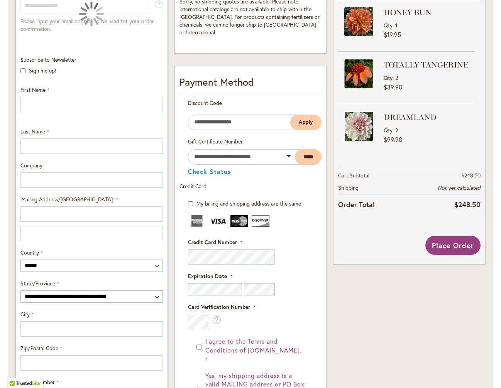
scroll to position [216, 0]
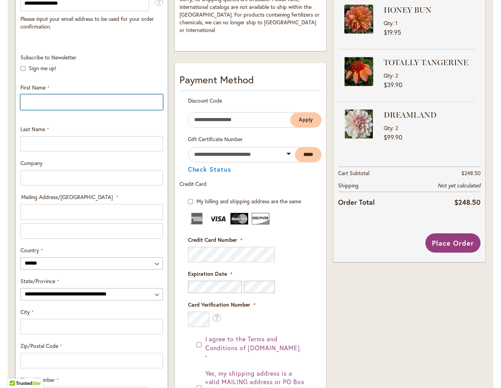
click at [54, 109] on input "First Name" at bounding box center [91, 102] width 142 height 15
type input "***"
type input "*******"
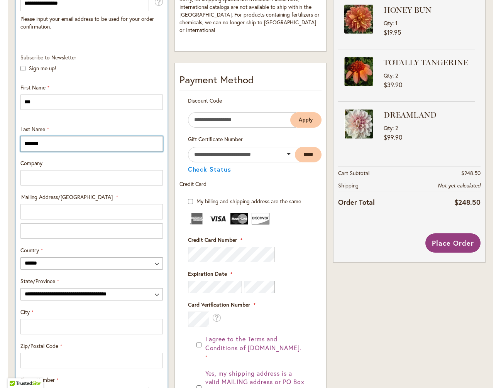
type input "********"
type input "**********"
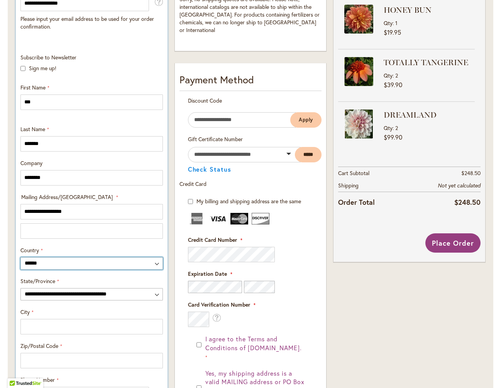
select select "**"
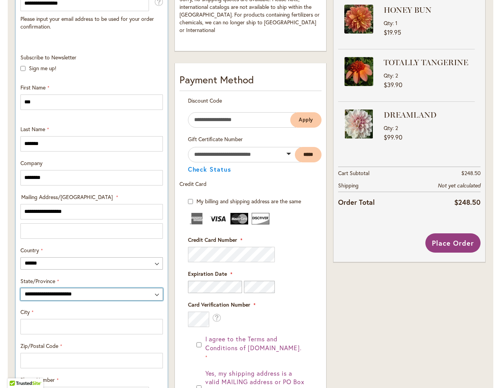
type input "**********"
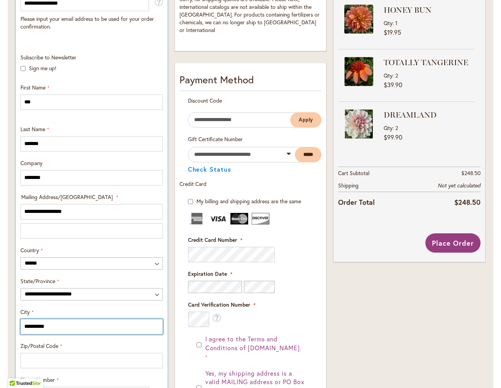
type input "*****"
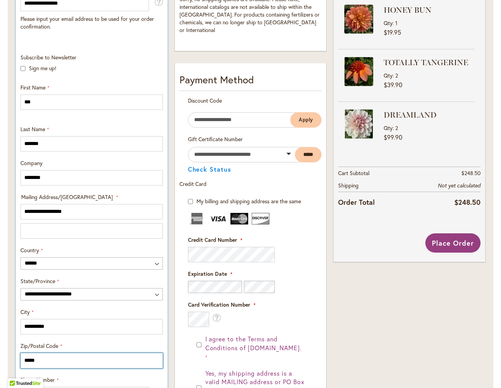
type input "**********"
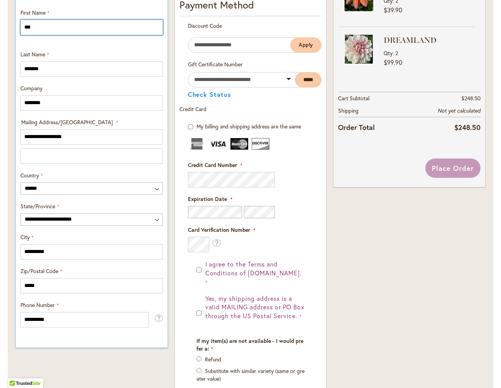
scroll to position [345, 0]
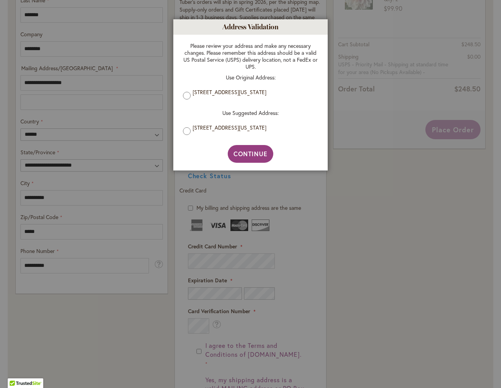
click at [212, 130] on body "Skip to Accessibility Information The store will not work correctly in the case…" at bounding box center [250, 194] width 501 height 388
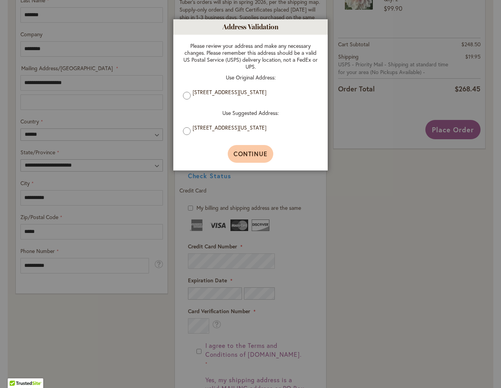
click at [250, 161] on button "Continue" at bounding box center [251, 154] width 46 height 18
type input "**********"
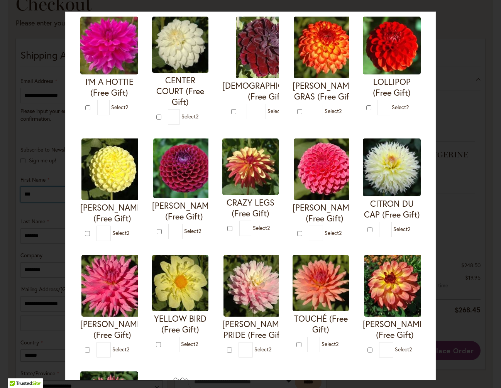
scroll to position [62, 0]
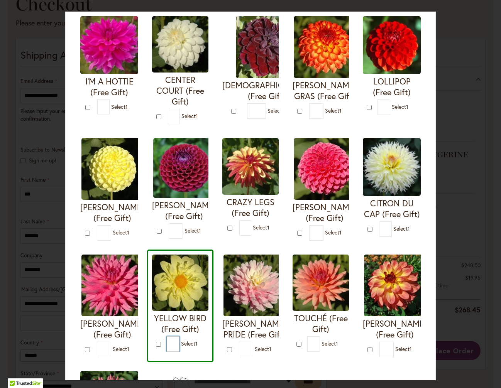
drag, startPoint x: 174, startPoint y: 349, endPoint x: 164, endPoint y: 350, distance: 9.3
click at [164, 350] on form "YELLOW BIRD (Free Gift) * 1" at bounding box center [180, 303] width 56 height 97
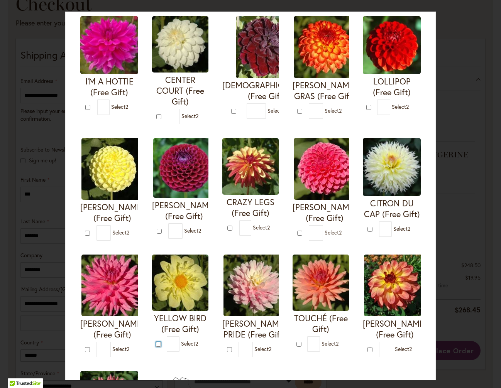
type input "*"
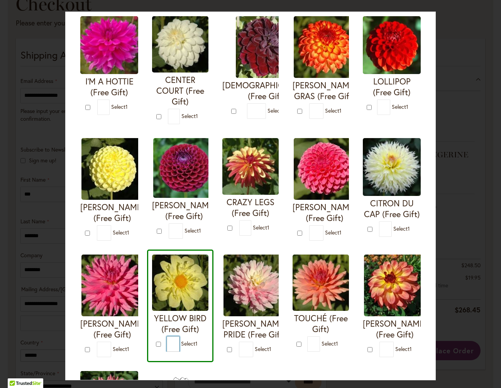
click at [173, 351] on input "*" at bounding box center [173, 343] width 12 height 15
click at [218, 342] on div "CHILSON'S PRIDE (Free Gift) * 0" at bounding box center [250, 306] width 66 height 113
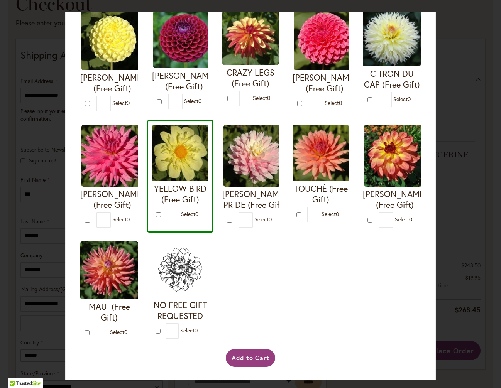
scroll to position [194, 0]
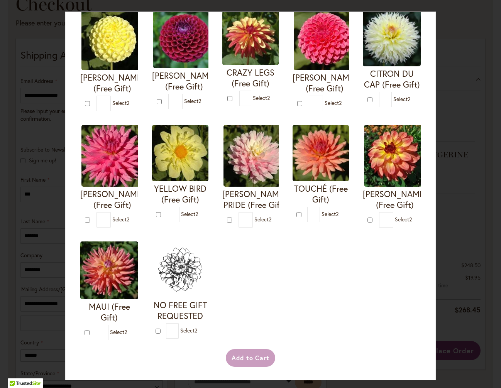
click at [159, 218] on form "YELLOW BIRD (Free Gift) * 2" at bounding box center [180, 173] width 56 height 97
type input "*"
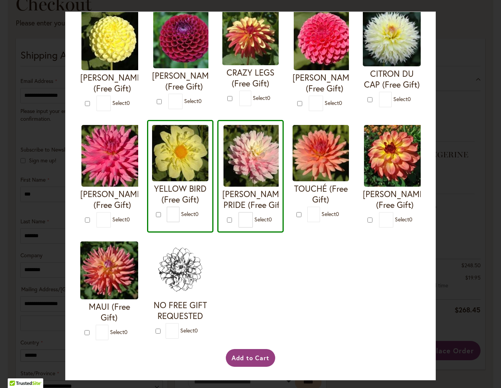
click at [257, 164] on img at bounding box center [254, 156] width 62 height 62
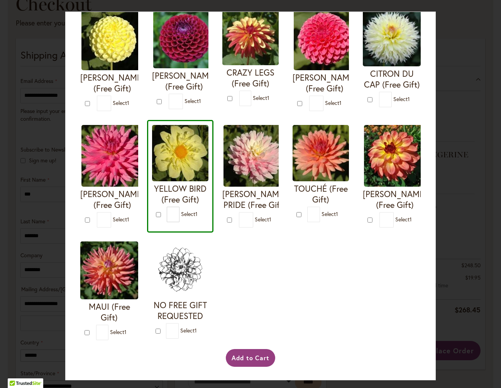
click at [257, 164] on img at bounding box center [254, 156] width 62 height 62
type input "*"
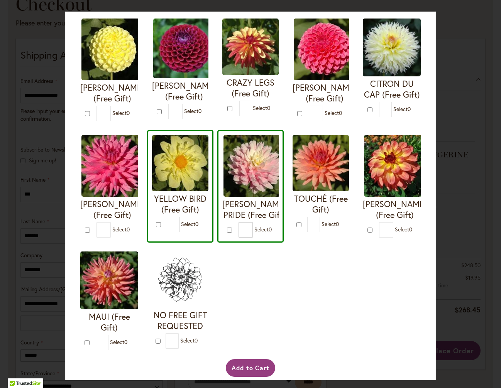
scroll to position [204, 0]
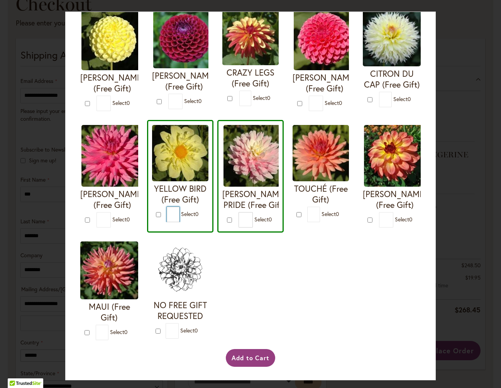
click at [171, 208] on input "*" at bounding box center [173, 214] width 12 height 15
click at [172, 209] on input "*" at bounding box center [173, 214] width 12 height 15
type input "*"
click at [252, 189] on h4 "CHILSON'S PRIDE (Free Gift)" at bounding box center [254, 200] width 64 height 22
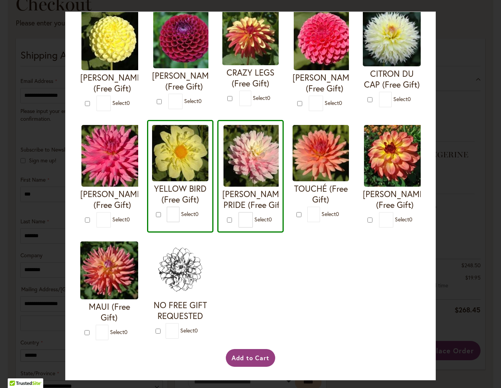
type input "*"
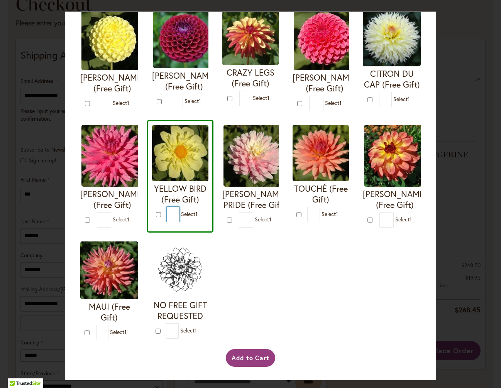
drag, startPoint x: 172, startPoint y: 209, endPoint x: 167, endPoint y: 208, distance: 5.0
click at [167, 208] on input "*" at bounding box center [173, 214] width 12 height 15
type input "*"
click at [243, 357] on button "Add to Cart" at bounding box center [251, 358] width 50 height 18
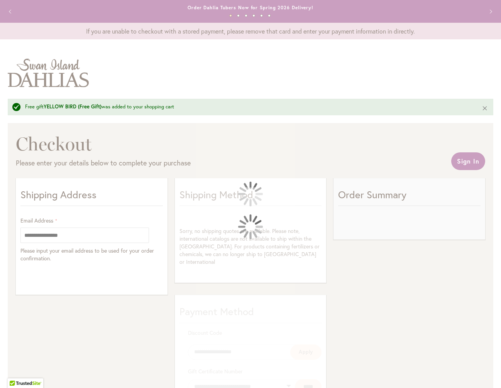
select select "**"
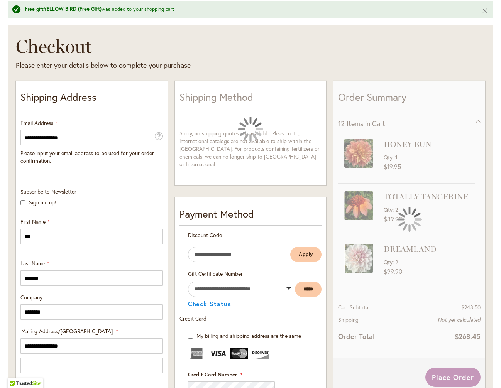
scroll to position [122, 0]
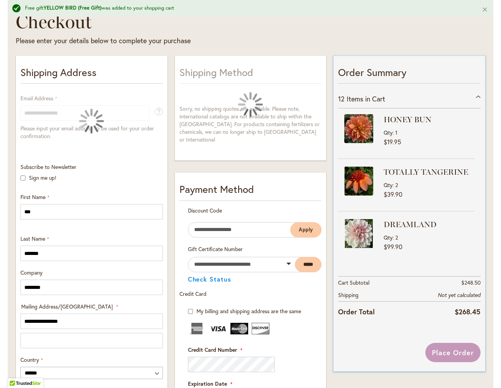
click at [476, 96] on div "12 Items in Cart" at bounding box center [409, 99] width 142 height 19
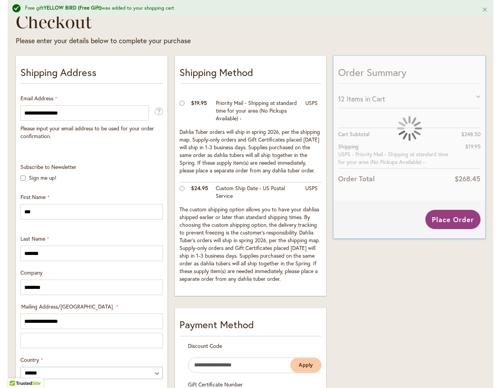
click at [477, 96] on div at bounding box center [409, 128] width 152 height 145
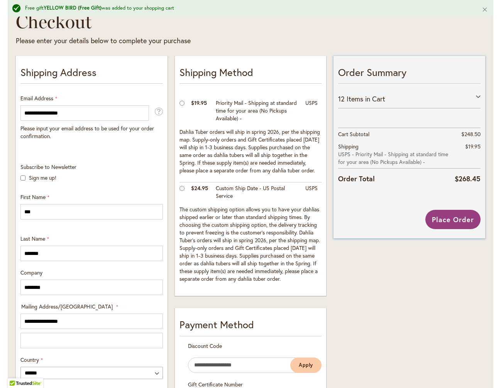
click at [477, 96] on div "12 Items in Cart" at bounding box center [409, 99] width 142 height 19
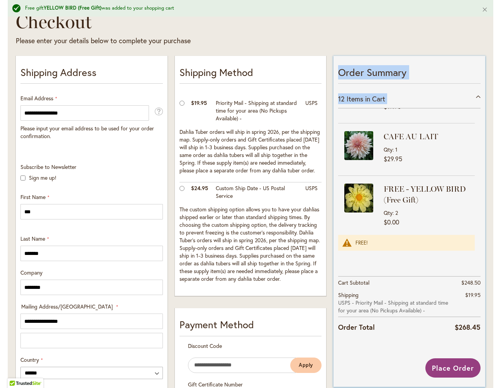
scroll to position [0, 0]
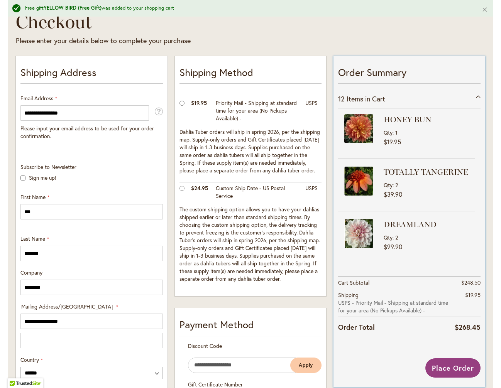
drag, startPoint x: 417, startPoint y: 223, endPoint x: 353, endPoint y: 117, distance: 124.1
click at [425, 189] on div "TOTALLY TANGERINE Qty 2 $39.90" at bounding box center [429, 183] width 91 height 33
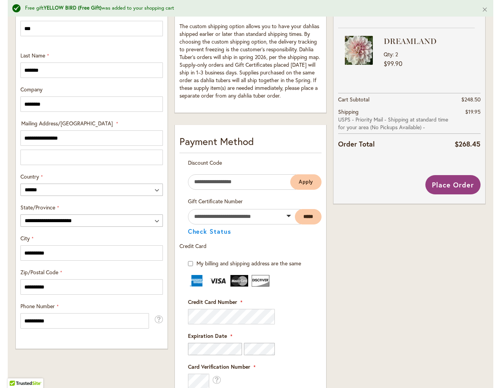
scroll to position [309, 0]
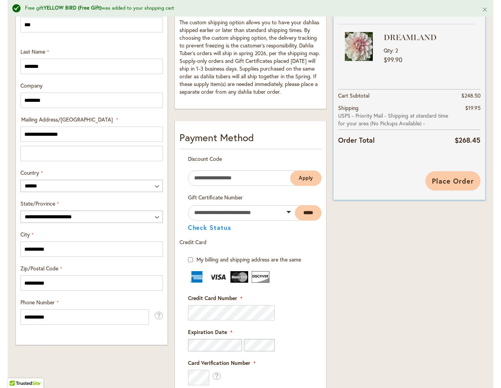
click at [454, 184] on span "Place Order" at bounding box center [453, 180] width 42 height 9
